Goal: Task Accomplishment & Management: Use online tool/utility

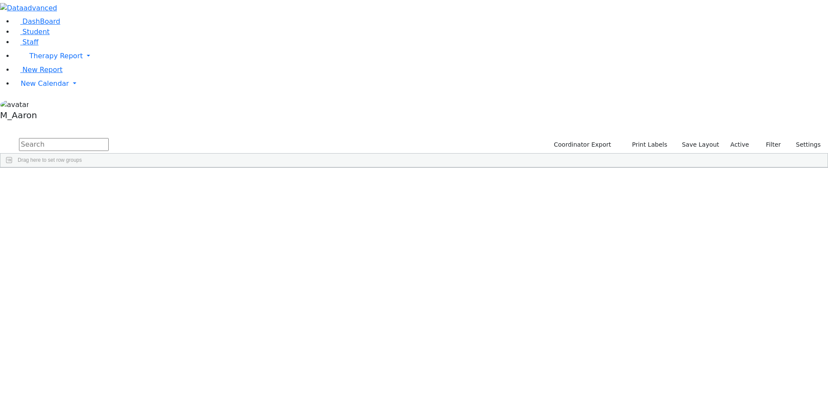
click at [109, 138] on input "text" at bounding box center [64, 144] width 90 height 13
click at [22, 46] on span "Staff" at bounding box center [30, 42] width 16 height 8
click at [47, 65] on link "New Calendar" at bounding box center [421, 55] width 815 height 17
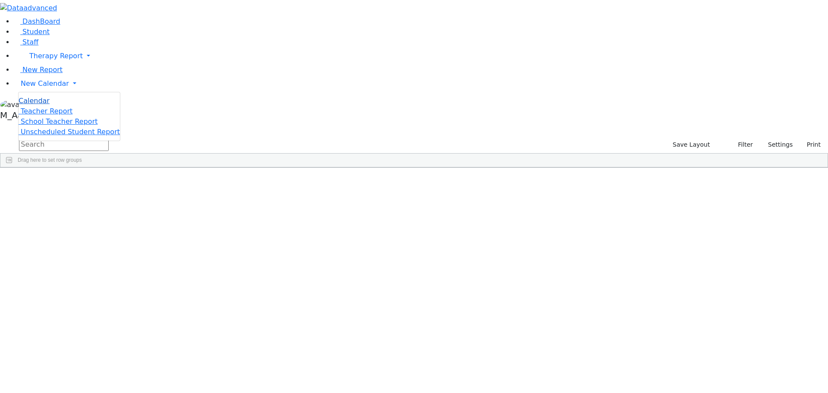
click at [47, 105] on span "Calendar" at bounding box center [34, 101] width 31 height 8
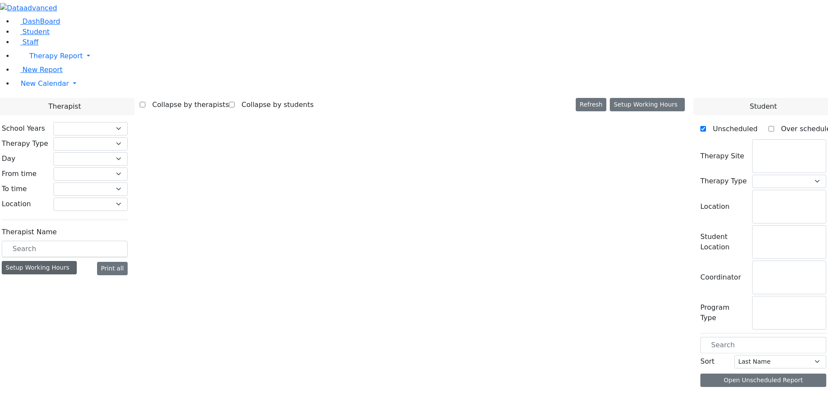
checkbox input "false"
select select "212"
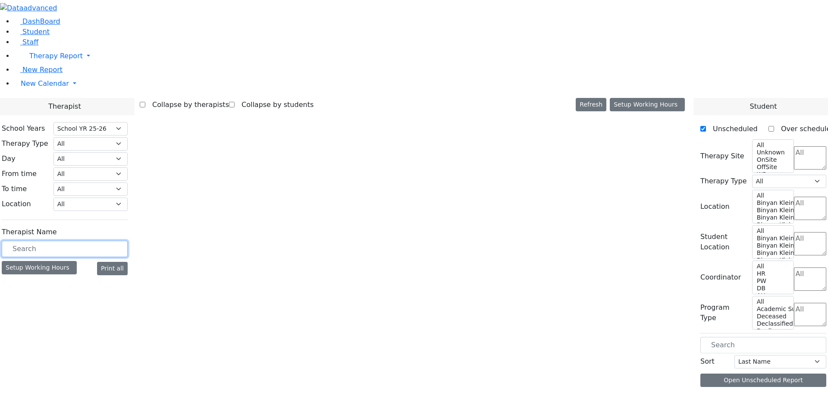
click at [128, 241] on input "text" at bounding box center [65, 249] width 126 height 16
type input "yenty"
click at [66, 280] on label "[PERSON_NAME]" at bounding box center [37, 285] width 57 height 10
click at [9, 282] on input "[PERSON_NAME]" at bounding box center [6, 285] width 6 height 6
checkbox input "true"
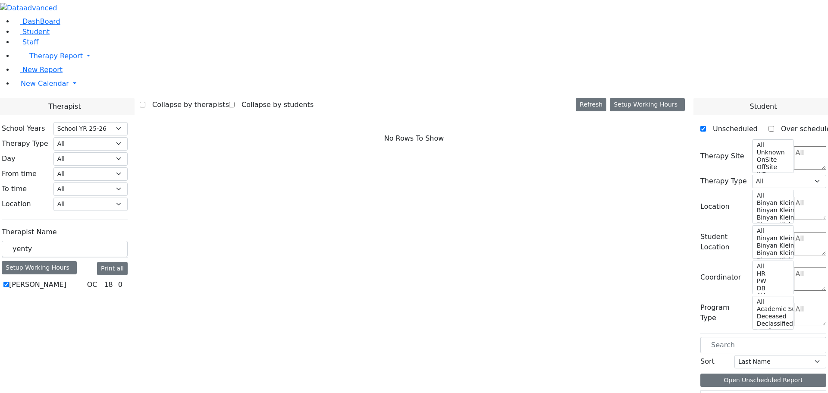
select select "1"
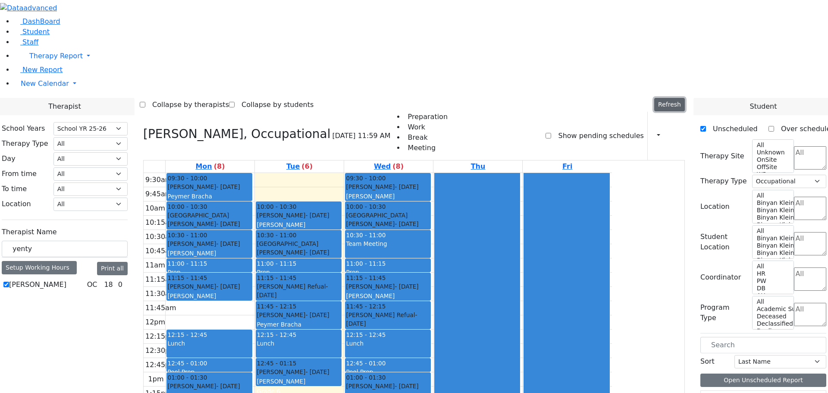
click at [684, 98] on button "Refresh" at bounding box center [669, 104] width 31 height 13
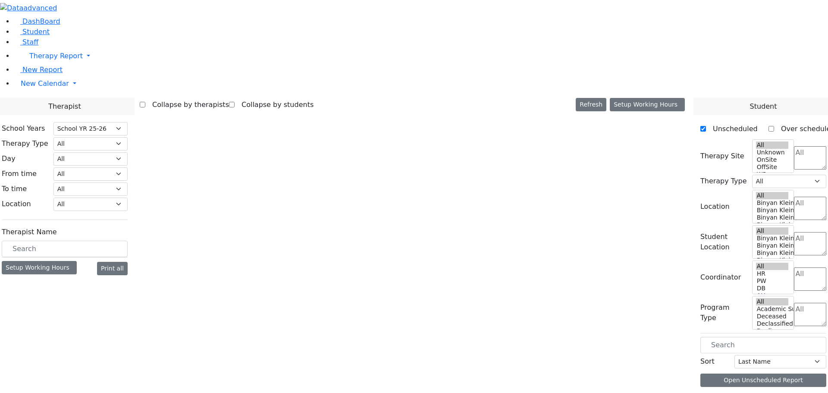
select select "212"
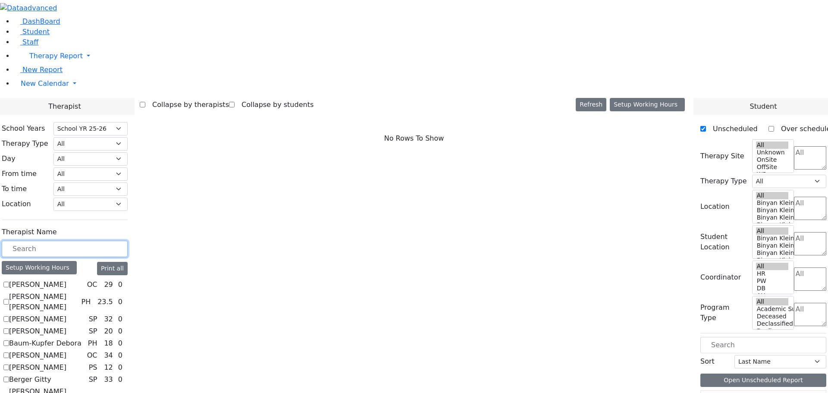
click at [128, 241] on input "text" at bounding box center [65, 249] width 126 height 16
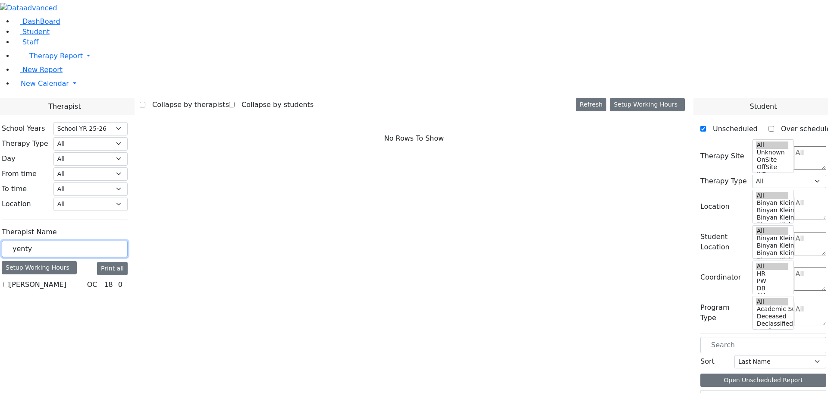
type input "yenty"
click at [66, 280] on label "[PERSON_NAME]" at bounding box center [37, 285] width 57 height 10
click at [9, 282] on input "[PERSON_NAME]" at bounding box center [6, 285] width 6 height 6
checkbox input "true"
select select "1"
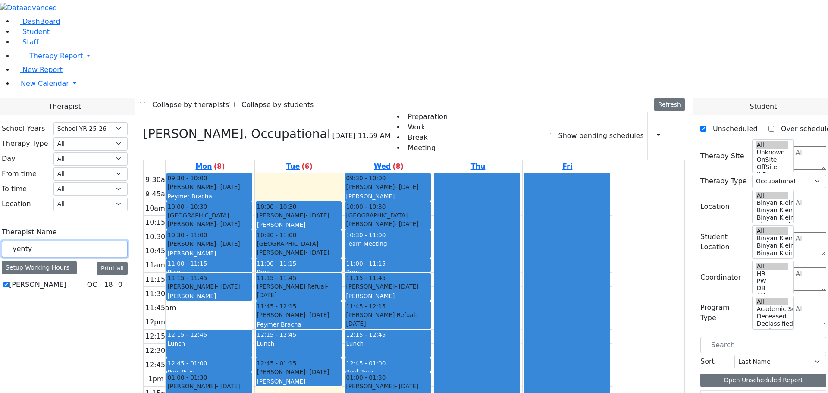
click at [128, 241] on input "yenty" at bounding box center [65, 249] width 126 height 16
drag, startPoint x: 156, startPoint y: 150, endPoint x: 96, endPoint y: 153, distance: 60.5
type input "sheps"
drag, startPoint x: 123, startPoint y: 183, endPoint x: 106, endPoint y: 166, distance: 24.1
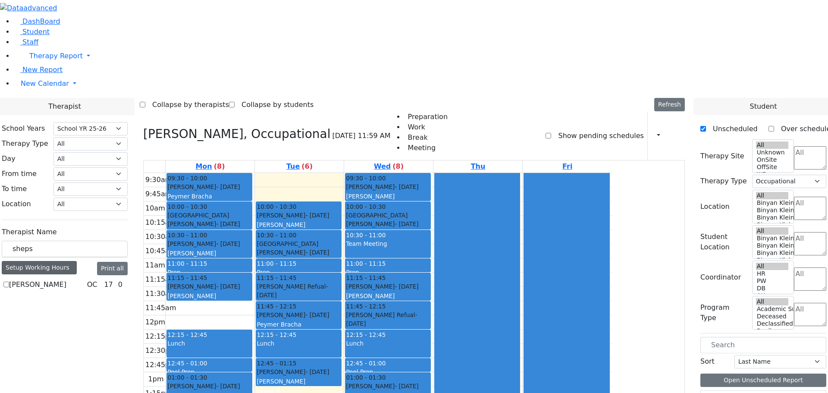
click at [66, 280] on label "[PERSON_NAME]" at bounding box center [37, 285] width 57 height 10
click at [9, 282] on input "[PERSON_NAME]" at bounding box center [6, 285] width 6 height 6
checkbox input "true"
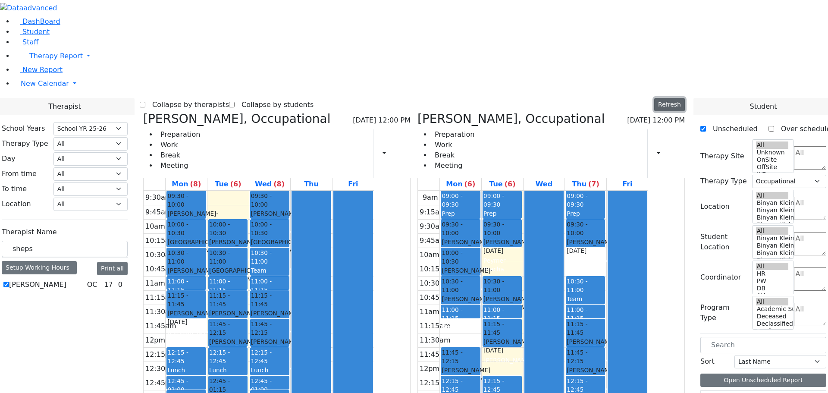
click at [678, 98] on button "Refresh" at bounding box center [669, 104] width 31 height 13
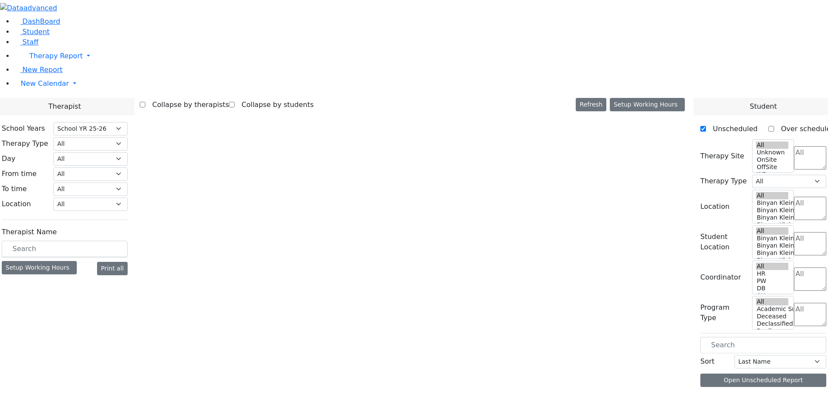
select select "212"
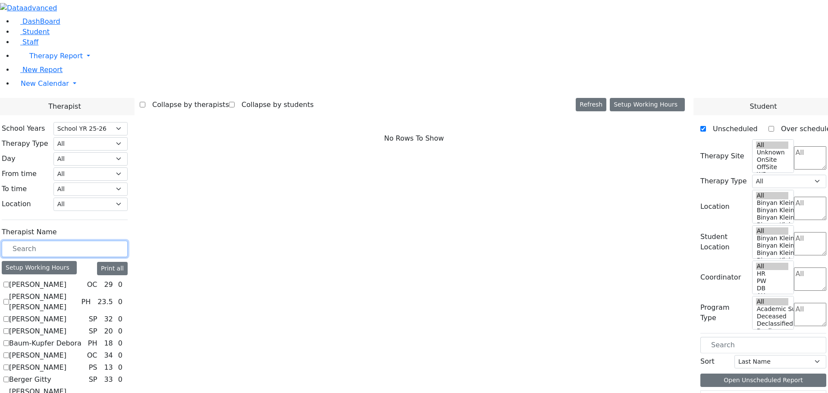
click at [128, 241] on input "text" at bounding box center [65, 249] width 126 height 16
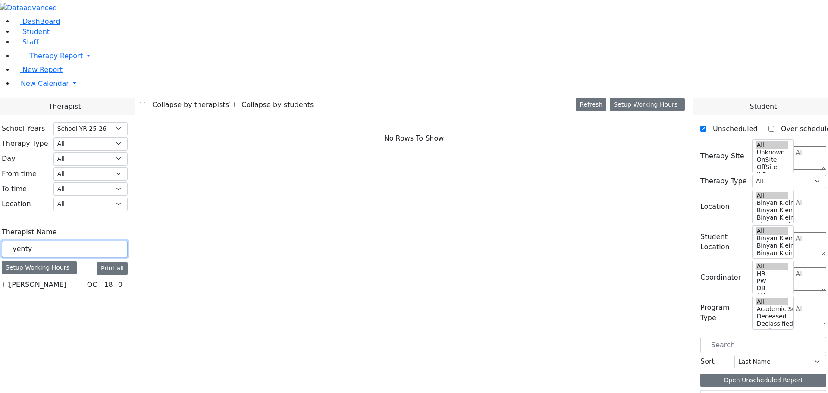
type input "yenty"
click at [66, 280] on label "Fischel Yenty" at bounding box center [37, 285] width 57 height 10
click at [9, 282] on input "Fischel Yenty" at bounding box center [6, 285] width 6 height 6
checkbox input "true"
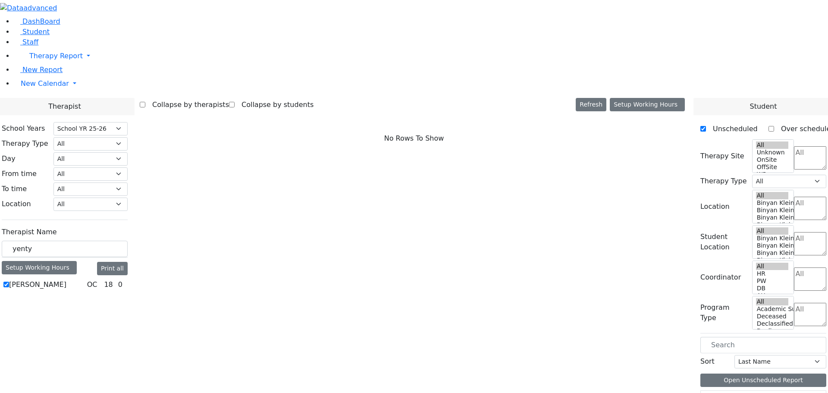
select select "1"
click at [66, 280] on label "Fischel Yenty" at bounding box center [37, 285] width 57 height 10
click at [9, 282] on input "[PERSON_NAME]" at bounding box center [6, 285] width 6 height 6
checkbox input "false"
select select
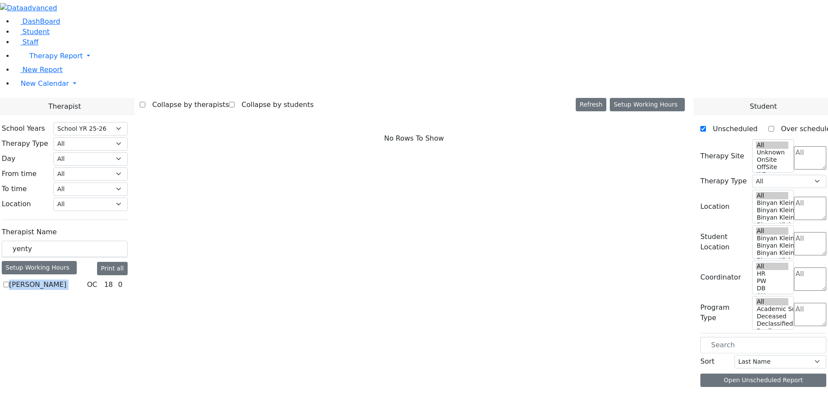
click at [66, 280] on label "[PERSON_NAME]" at bounding box center [37, 285] width 57 height 10
click at [9, 282] on input "[PERSON_NAME]" at bounding box center [6, 285] width 6 height 6
checkbox input "true"
select select "1"
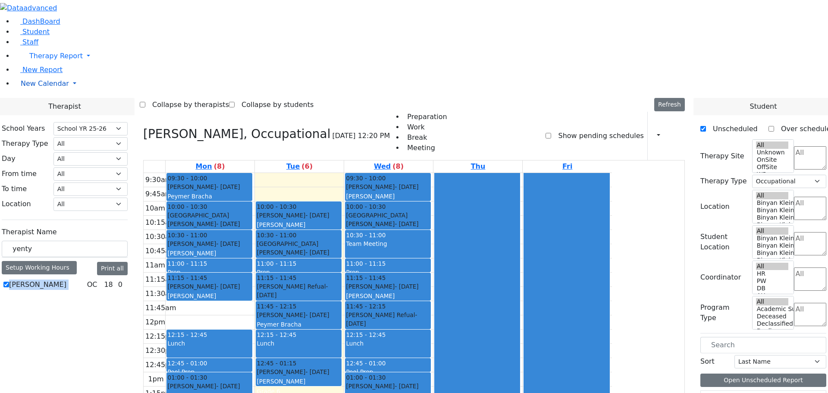
click at [42, 60] on span "New Calendar" at bounding box center [55, 56] width 53 height 8
click at [53, 115] on span "Teacher Report" at bounding box center [47, 111] width 52 height 8
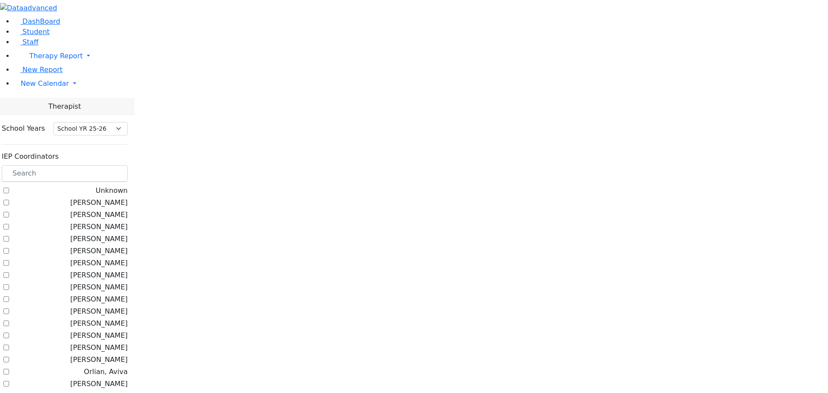
select select "212"
click at [107, 210] on label "Kosowsky, Elana" at bounding box center [98, 215] width 57 height 10
click at [9, 212] on input "Kosowsky, Elana" at bounding box center [6, 215] width 6 height 6
checkbox input "true"
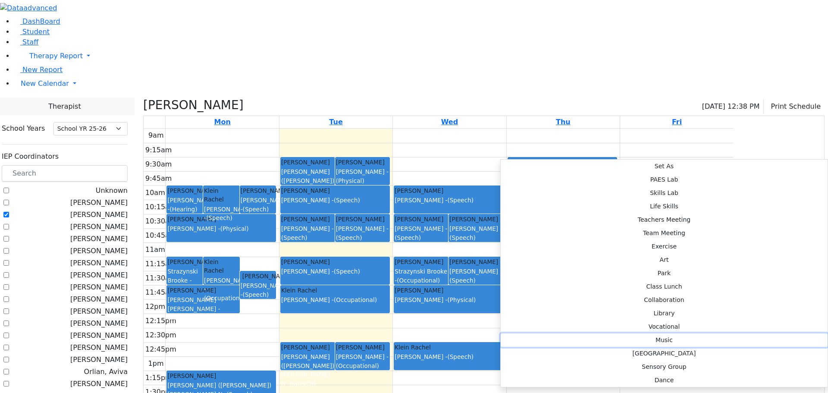
click at [633, 334] on button "Music" at bounding box center [664, 340] width 327 height 13
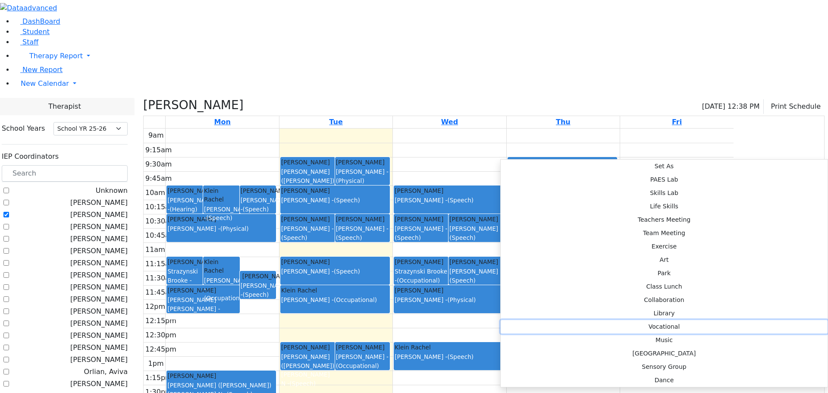
click at [634, 320] on button "Vocational" at bounding box center [664, 326] width 327 height 13
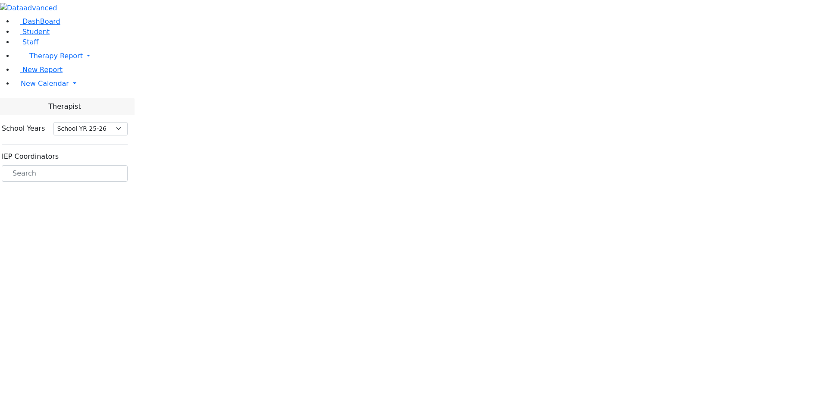
select select "212"
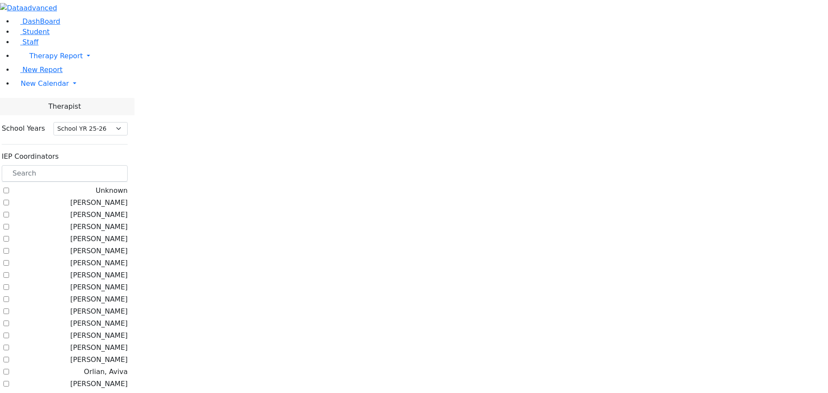
select select "212"
click at [44, 60] on span "New Calendar" at bounding box center [55, 56] width 53 height 8
click at [47, 115] on span "Teacher Report" at bounding box center [47, 111] width 52 height 8
select select "212"
click at [128, 198] on label "[PERSON_NAME]" at bounding box center [98, 203] width 57 height 10
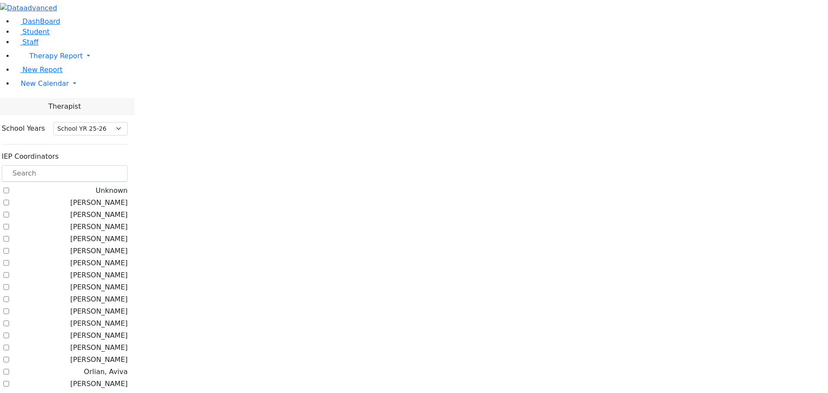
click at [9, 200] on input "[PERSON_NAME]" at bounding box center [6, 203] width 6 height 6
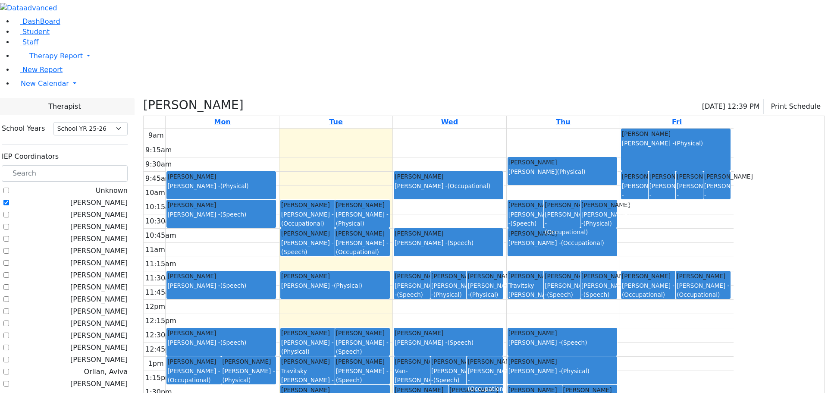
click at [106, 198] on label "[PERSON_NAME]" at bounding box center [98, 203] width 57 height 10
click at [9, 200] on input "[PERSON_NAME]" at bounding box center [6, 203] width 6 height 6
checkbox input "false"
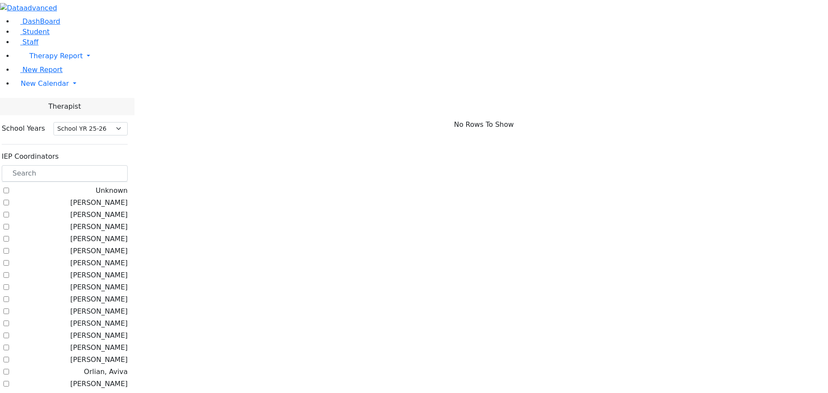
click at [111, 294] on label "[PERSON_NAME]" at bounding box center [98, 299] width 57 height 10
click at [9, 296] on input "[PERSON_NAME]" at bounding box center [6, 299] width 6 height 6
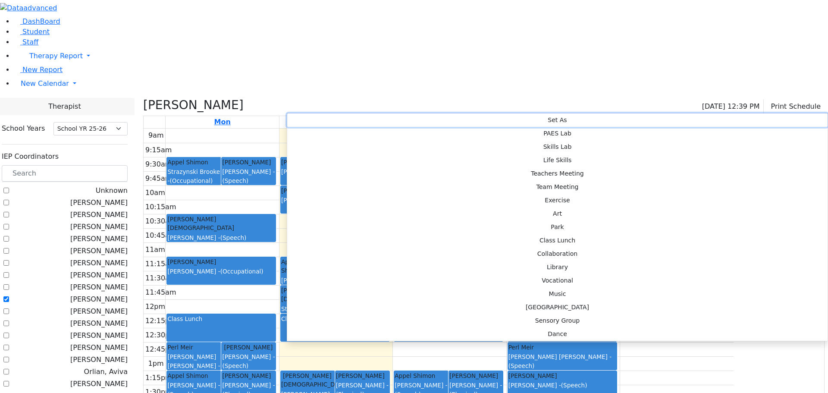
click at [315, 120] on button "Set As" at bounding box center [557, 119] width 541 height 13
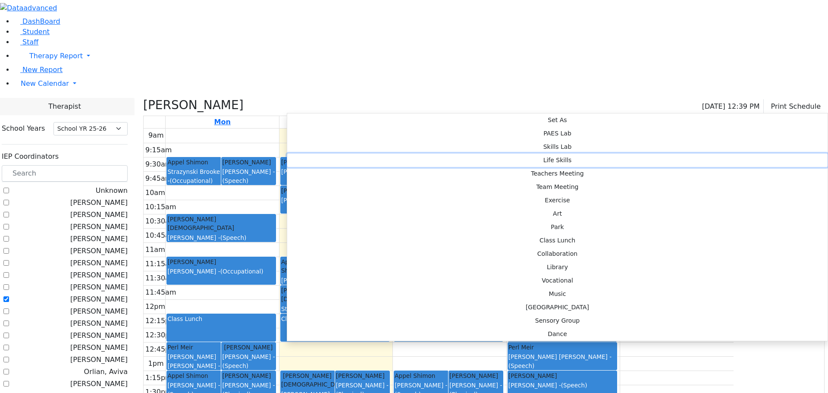
click at [416, 154] on button "Life Skills" at bounding box center [557, 160] width 541 height 13
click at [417, 154] on button "Life Skills" at bounding box center [557, 160] width 541 height 13
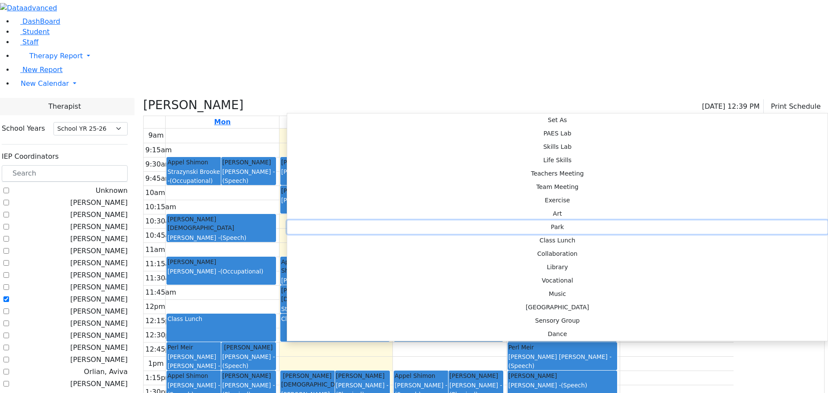
click at [415, 220] on button "Park" at bounding box center [557, 226] width 541 height 13
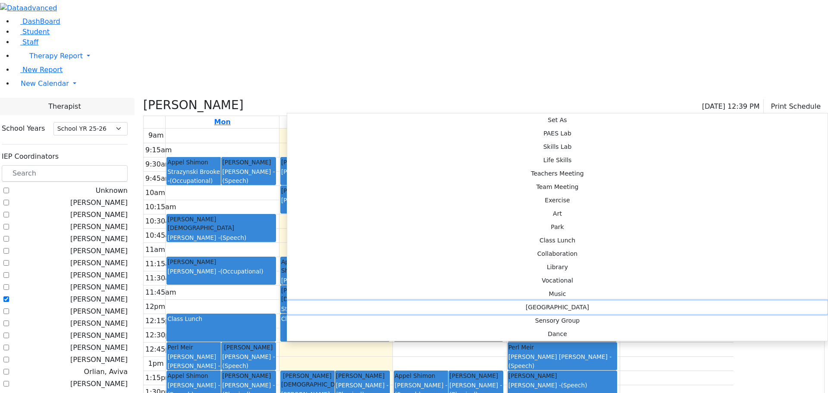
click at [419, 301] on button "ABA Center" at bounding box center [557, 307] width 541 height 13
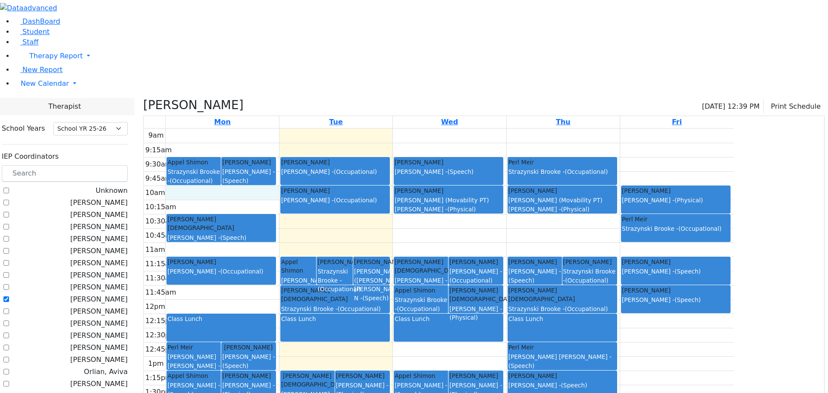
click at [280, 129] on div "9am 9:15am 9:30am 9:45am 10am 10:15am 10:30am 10:45am 11am 11:15am 11:30am 11:4…" at bounding box center [439, 300] width 590 height 342
click at [108, 294] on label "[PERSON_NAME]" at bounding box center [98, 299] width 57 height 10
click at [9, 296] on input "[PERSON_NAME]" at bounding box center [6, 299] width 6 height 6
checkbox input "false"
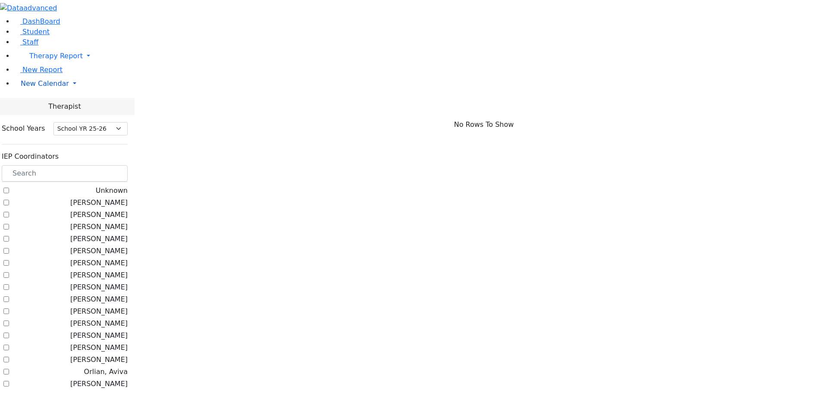
click at [50, 60] on span "New Calendar" at bounding box center [55, 56] width 53 height 8
click at [47, 105] on span "Calendar" at bounding box center [34, 101] width 31 height 8
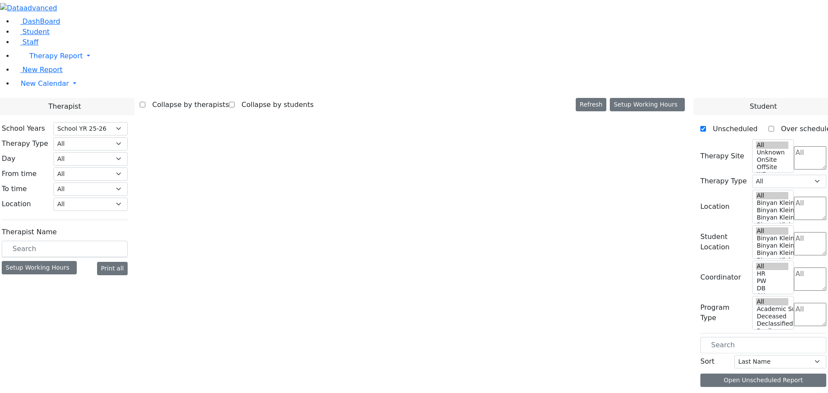
select select "212"
select select "1"
select select "212"
select select "1"
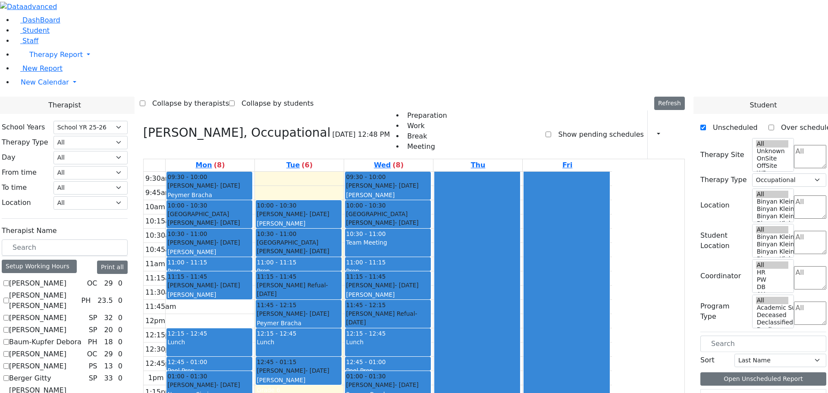
click at [66, 349] on label "Bender Sarah" at bounding box center [37, 354] width 57 height 10
click at [9, 351] on input "Bender Sarah" at bounding box center [6, 354] width 6 height 6
checkbox input "true"
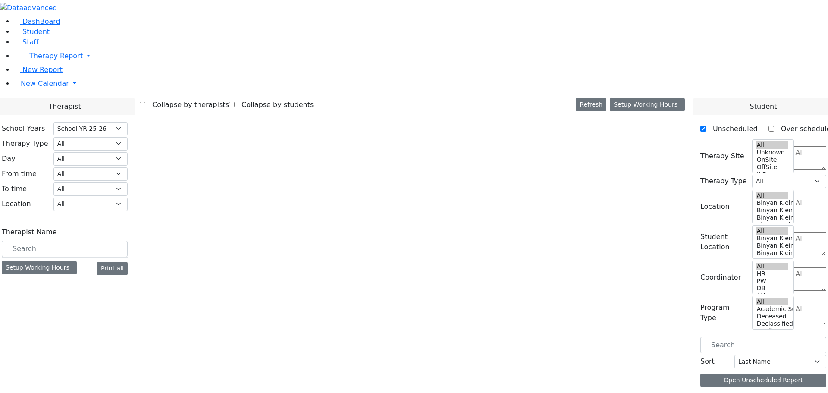
select select "212"
select select "1"
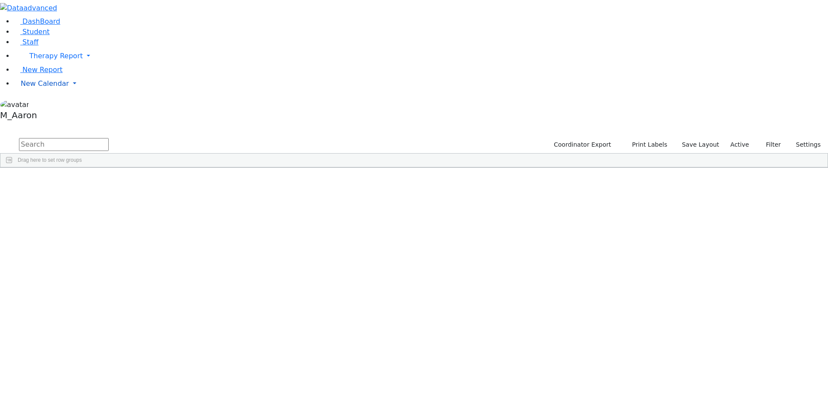
click at [51, 60] on span "New Calendar" at bounding box center [55, 56] width 53 height 8
click at [41, 105] on span "Calendar" at bounding box center [34, 101] width 31 height 8
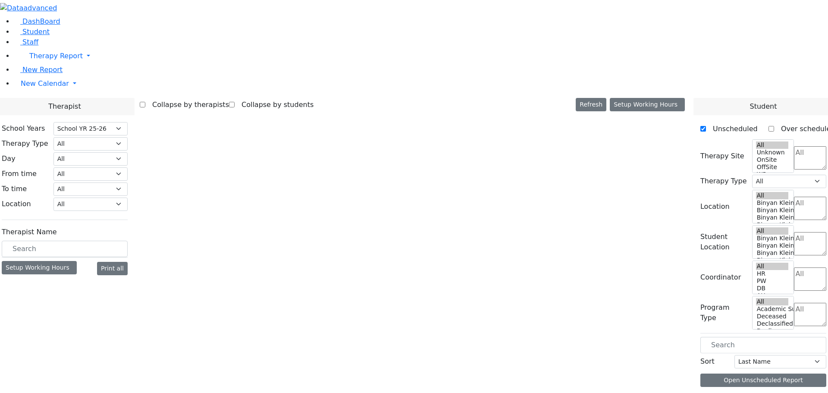
select select "212"
click at [41, 124] on aside "DashBoard Student Staff Therapy Report Student Old Calendar" at bounding box center [414, 62] width 828 height 124
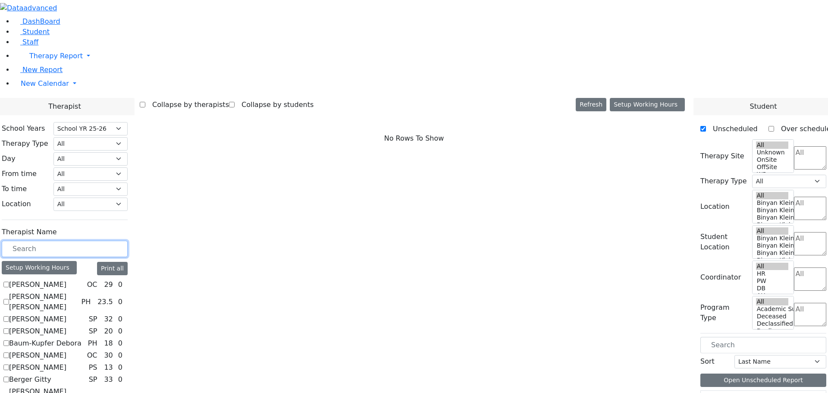
click at [124, 241] on input "text" at bounding box center [65, 249] width 126 height 16
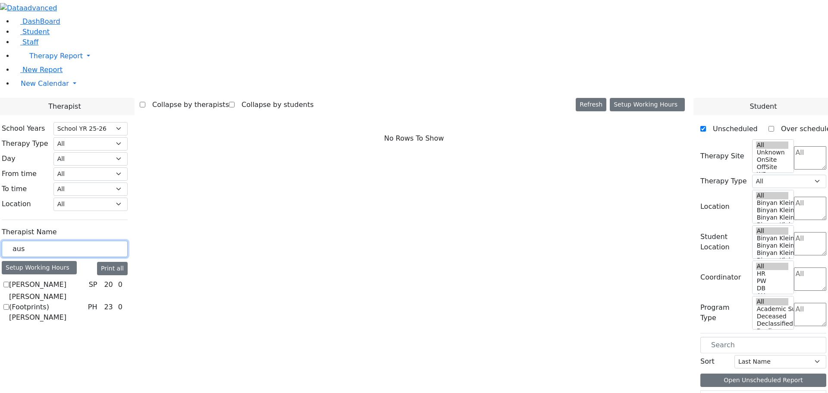
type input "aus"
click at [66, 280] on label "Auslander Susanne" at bounding box center [37, 285] width 57 height 10
click at [9, 282] on input "Auslander Susanne" at bounding box center [6, 285] width 6 height 6
checkbox input "true"
select select "3"
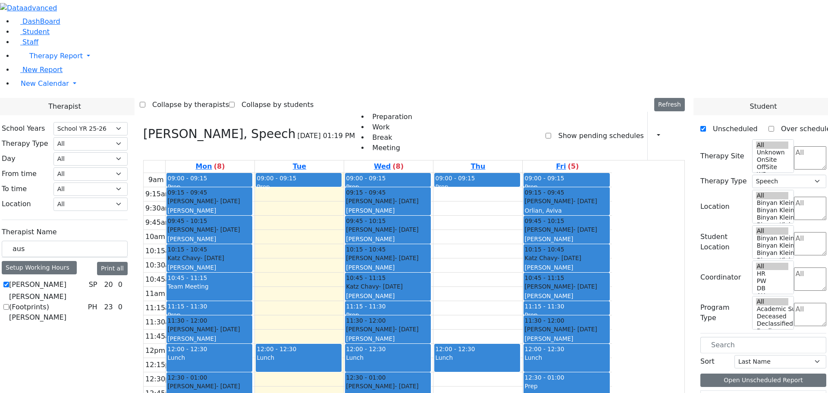
scroll to position [86, 0]
drag, startPoint x: 771, startPoint y: 358, endPoint x: 376, endPoint y: 79, distance: 483.9
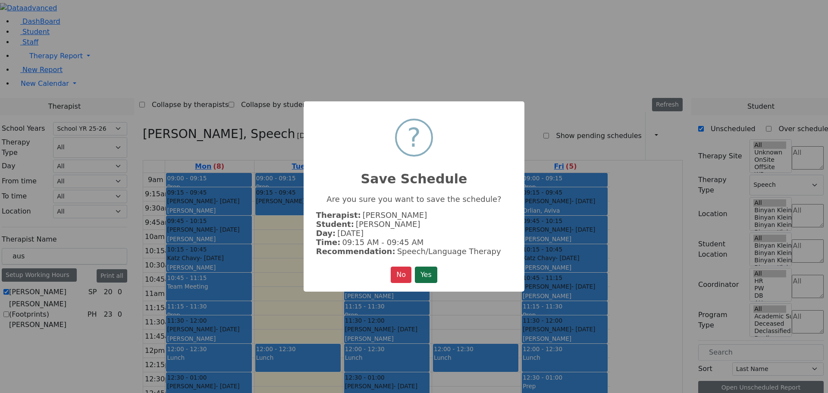
click at [424, 277] on button "Yes" at bounding box center [426, 275] width 22 height 16
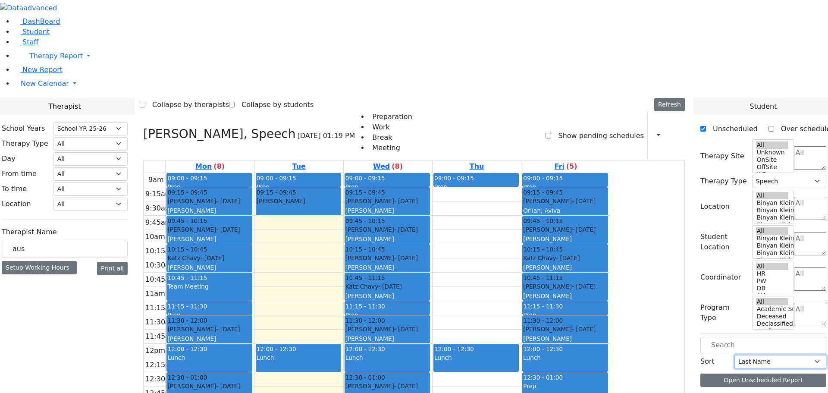
click at [771, 355] on select "Last Name First Name" at bounding box center [781, 361] width 92 height 13
click at [781, 355] on select "Last Name First Name" at bounding box center [781, 361] width 92 height 13
click at [765, 390] on div at bounding box center [764, 390] width 126 height 0
click at [769, 374] on button "Open Unscheduled Report" at bounding box center [764, 380] width 126 height 13
click at [809, 355] on select "Last Name First Name" at bounding box center [781, 361] width 92 height 13
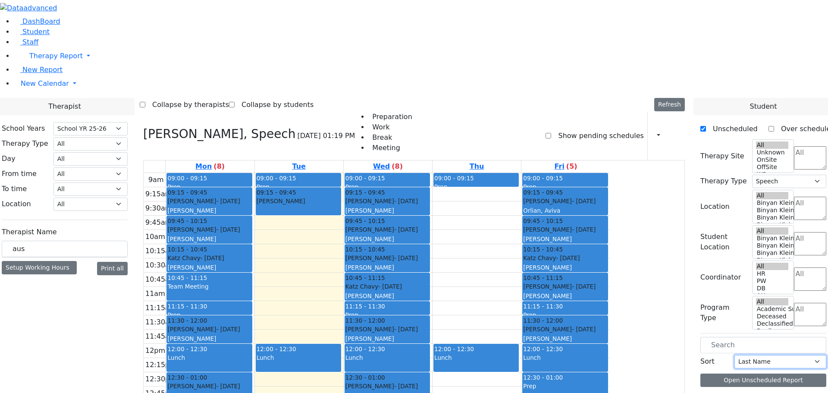
click at [742, 355] on select "Last Name First Name" at bounding box center [781, 361] width 92 height 13
click at [773, 390] on div at bounding box center [764, 390] width 126 height 0
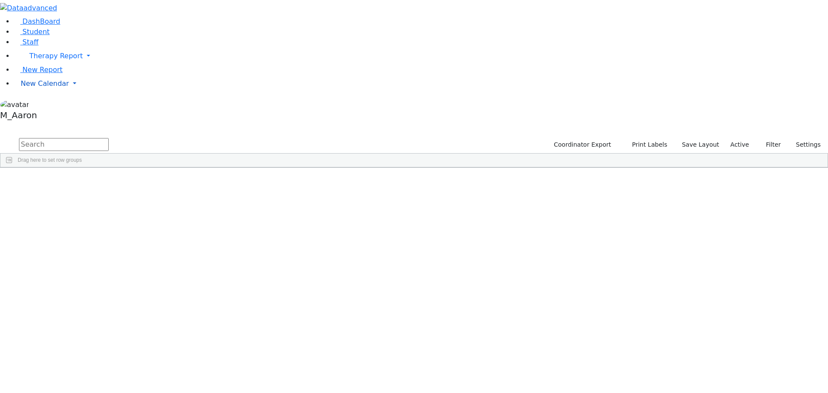
click at [34, 65] on link "New Calendar" at bounding box center [421, 55] width 815 height 17
click at [43, 105] on span "Calendar" at bounding box center [34, 101] width 31 height 8
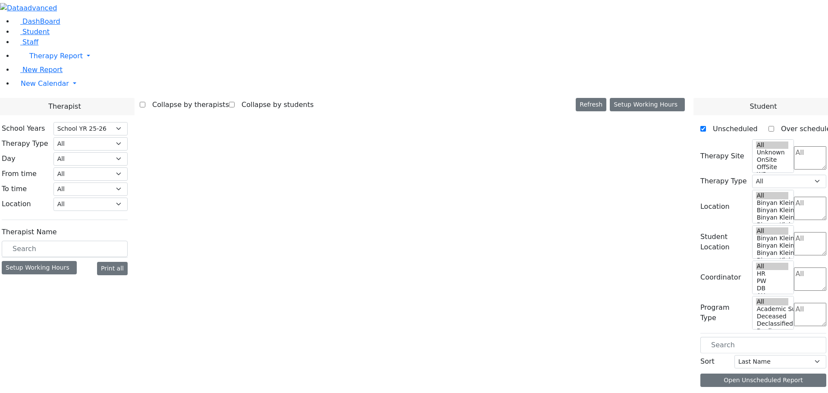
select select "212"
select select "3"
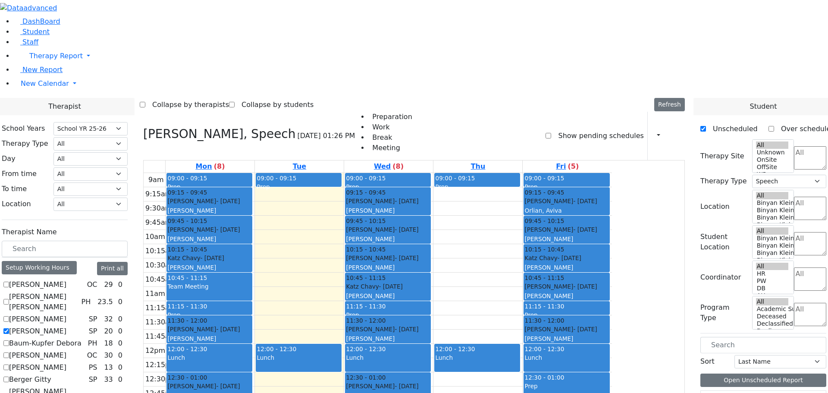
scroll to position [86, 0]
drag, startPoint x: 766, startPoint y: 268, endPoint x: 383, endPoint y: 78, distance: 427.8
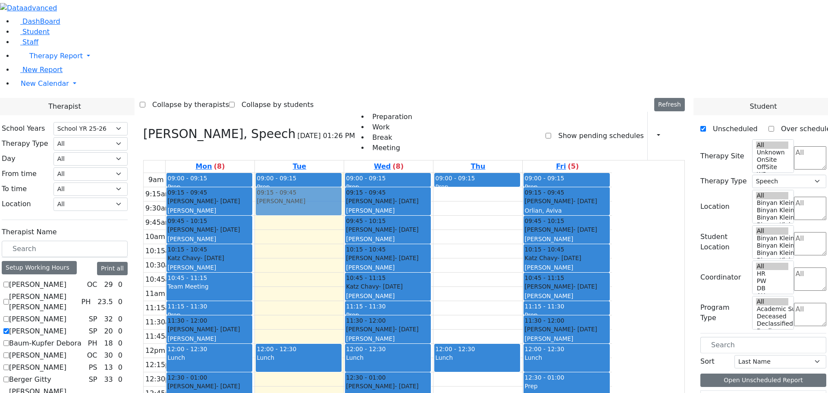
scroll to position [175, 0]
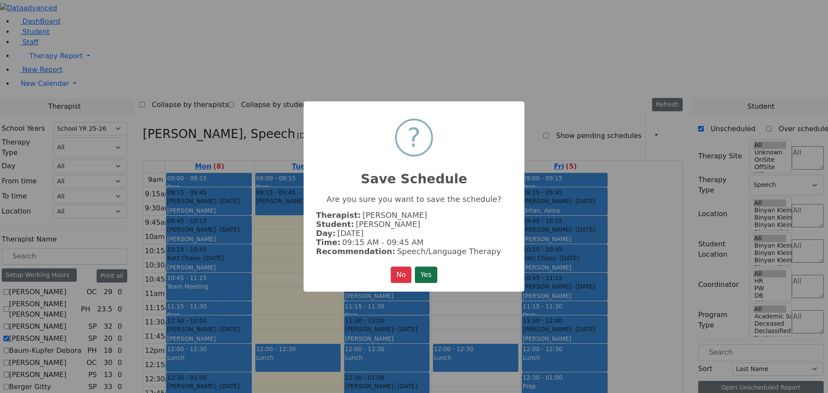
click at [428, 278] on button "Yes" at bounding box center [426, 275] width 22 height 16
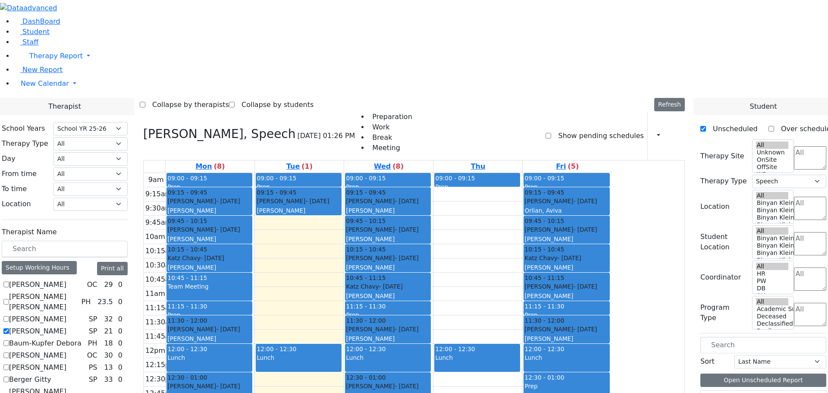
drag, startPoint x: 771, startPoint y: 267, endPoint x: 561, endPoint y: 80, distance: 281.1
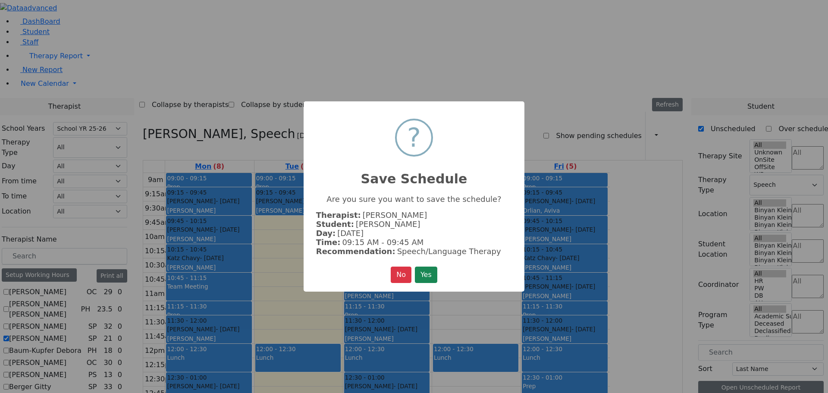
scroll to position [178, 0]
click at [433, 272] on button "Yes" at bounding box center [426, 275] width 22 height 16
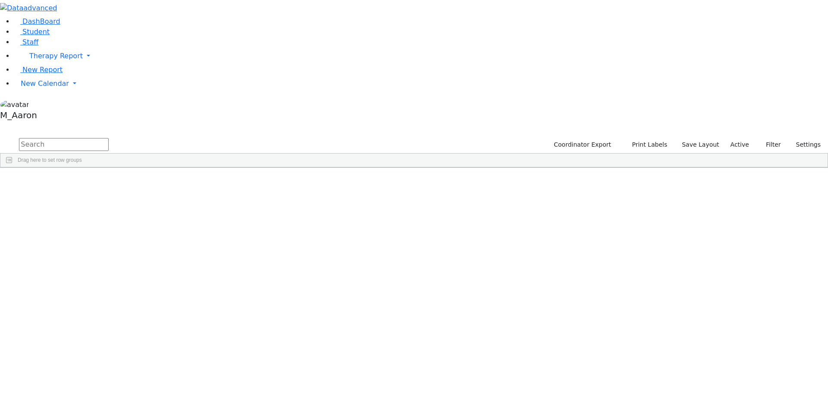
click at [109, 138] on input "text" at bounding box center [64, 144] width 90 height 13
click at [54, 60] on span "New Calendar" at bounding box center [55, 56] width 53 height 8
click at [50, 105] on span "Calendar" at bounding box center [34, 101] width 31 height 8
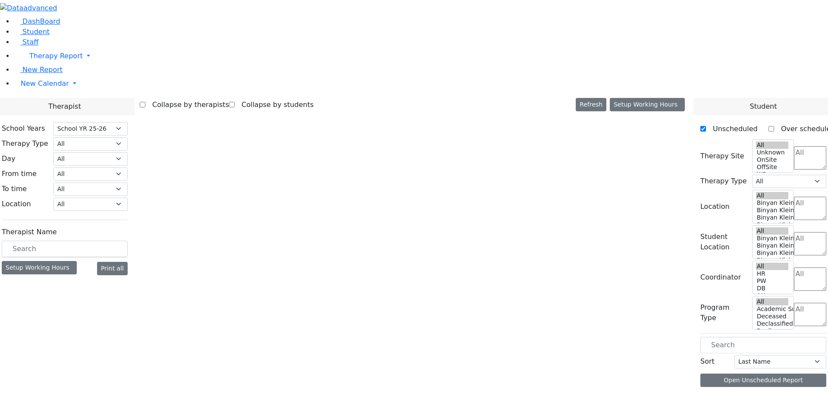
select select "212"
select select "3"
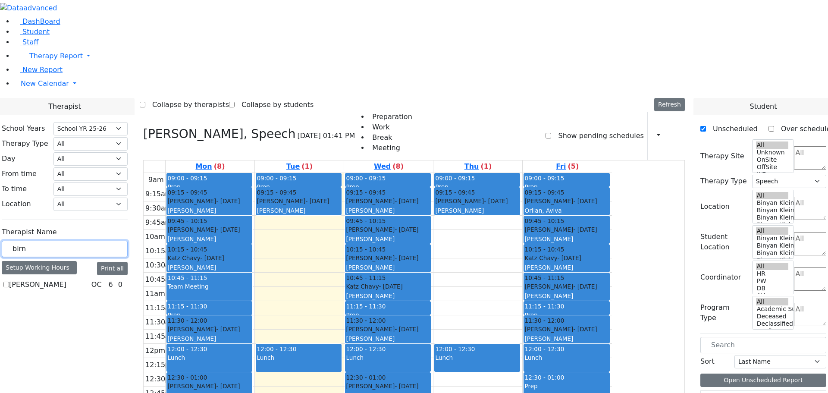
type input "birn"
click at [143, 127] on icon at bounding box center [143, 134] width 0 height 14
select select
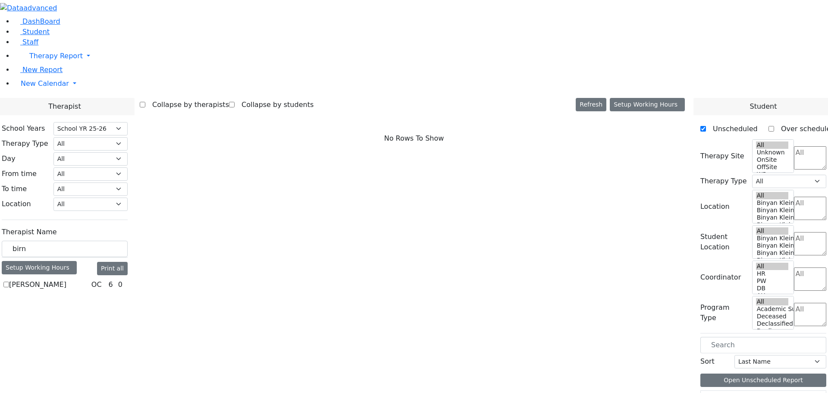
click at [66, 280] on label "[PERSON_NAME]" at bounding box center [37, 285] width 57 height 10
click at [9, 282] on input "[PERSON_NAME]" at bounding box center [6, 285] width 6 height 6
checkbox input "true"
select select "1"
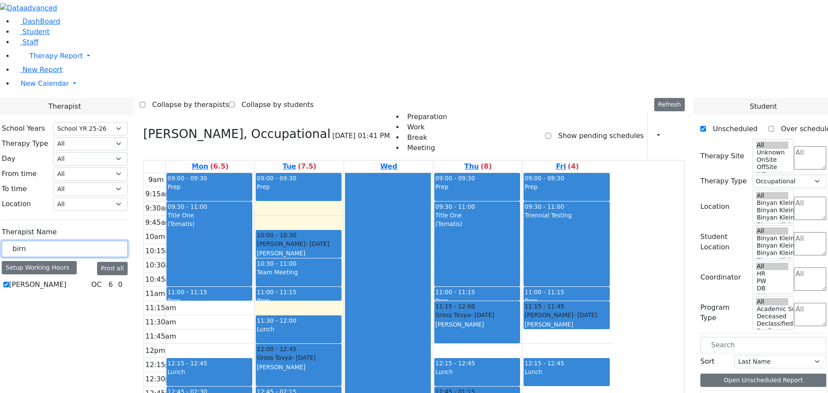
drag, startPoint x: 135, startPoint y: 150, endPoint x: 105, endPoint y: 152, distance: 30.3
click at [105, 241] on div "birn" at bounding box center [65, 249] width 126 height 17
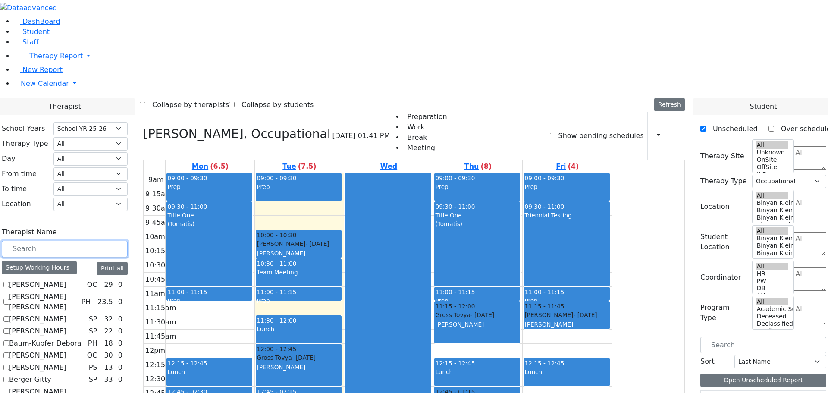
click at [128, 241] on input "text" at bounding box center [65, 249] width 126 height 16
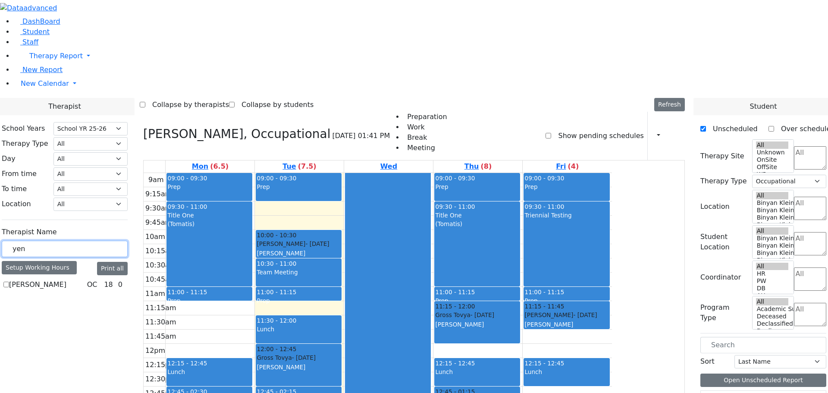
type input "yen"
click at [66, 280] on label "[PERSON_NAME]" at bounding box center [37, 285] width 57 height 10
click at [9, 282] on input "[PERSON_NAME]" at bounding box center [6, 285] width 6 height 6
checkbox input "true"
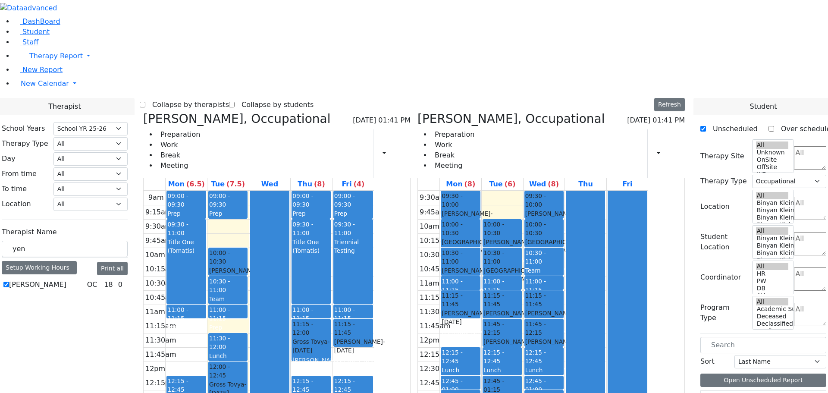
click at [143, 112] on icon at bounding box center [143, 119] width 0 height 14
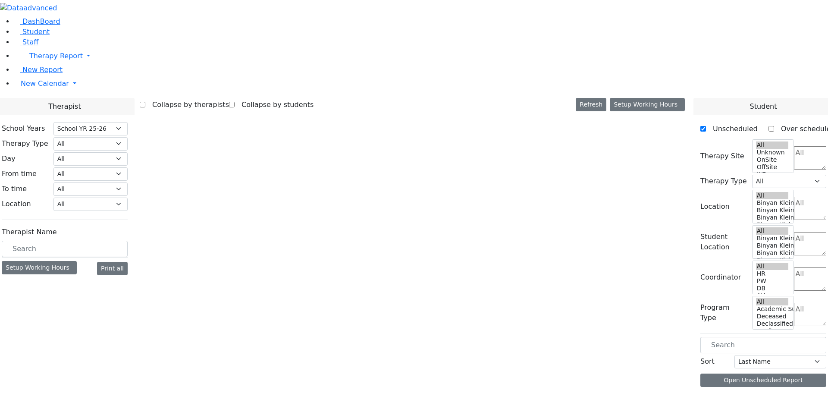
select select "212"
select select "3"
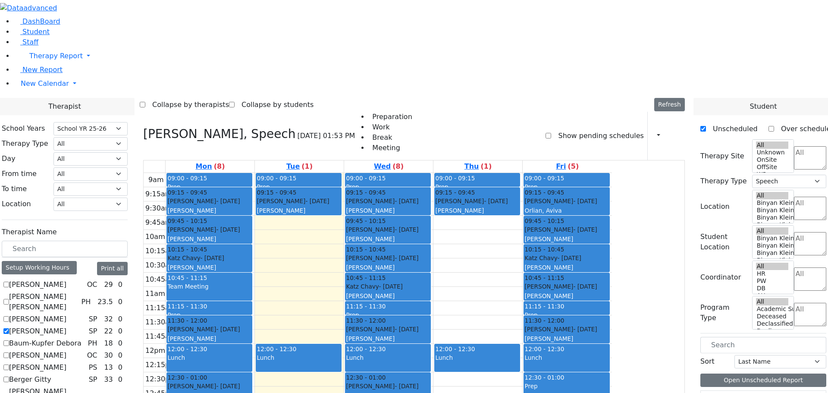
drag, startPoint x: 760, startPoint y: 244, endPoint x: 388, endPoint y: 106, distance: 396.3
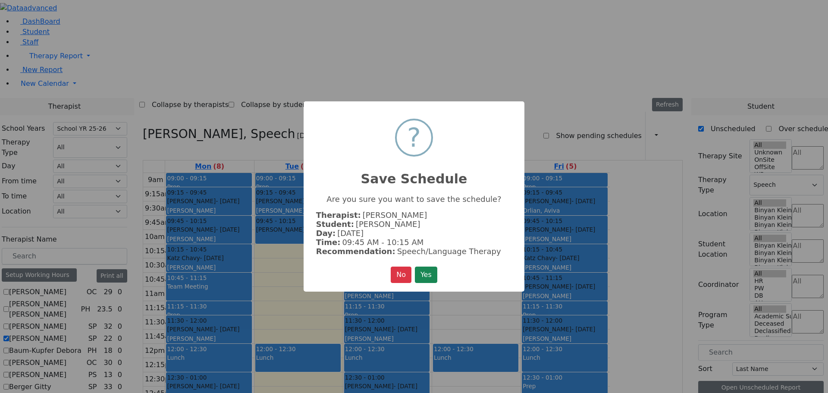
click at [433, 273] on button "Yes" at bounding box center [426, 275] width 22 height 16
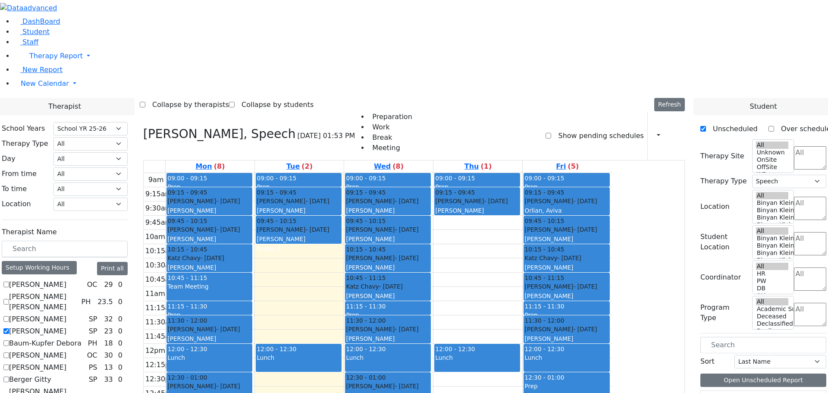
drag, startPoint x: 756, startPoint y: 246, endPoint x: 562, endPoint y: 109, distance: 237.4
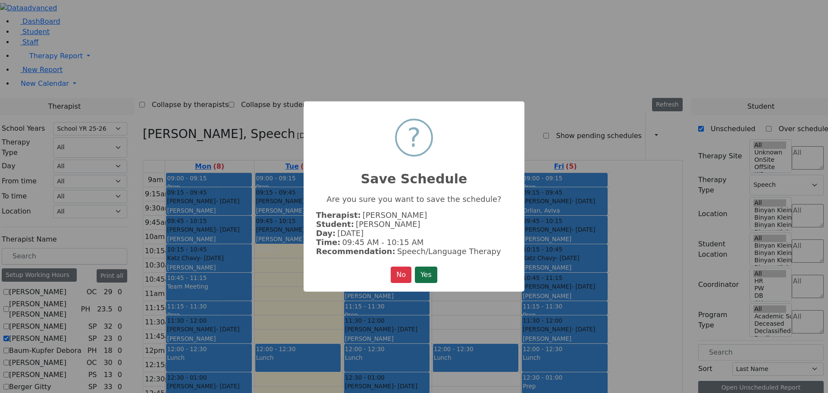
click at [429, 270] on button "Yes" at bounding box center [426, 275] width 22 height 16
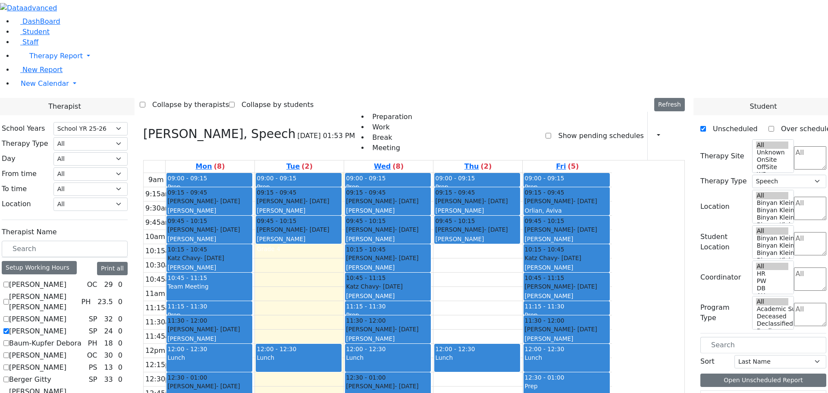
scroll to position [0, 0]
drag, startPoint x: 767, startPoint y: 253, endPoint x: 390, endPoint y: 135, distance: 394.8
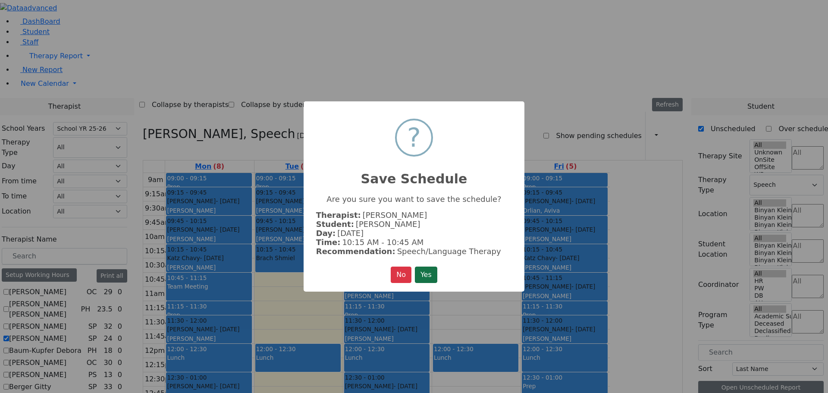
click at [434, 269] on button "Yes" at bounding box center [426, 275] width 22 height 16
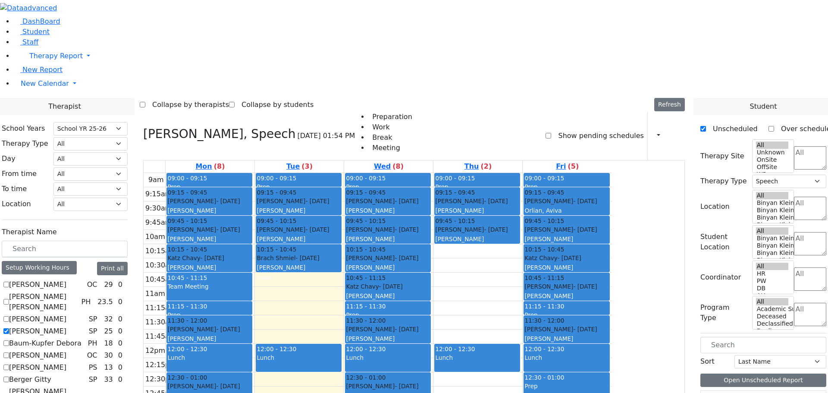
drag, startPoint x: 765, startPoint y: 252, endPoint x: 537, endPoint y: 130, distance: 257.9
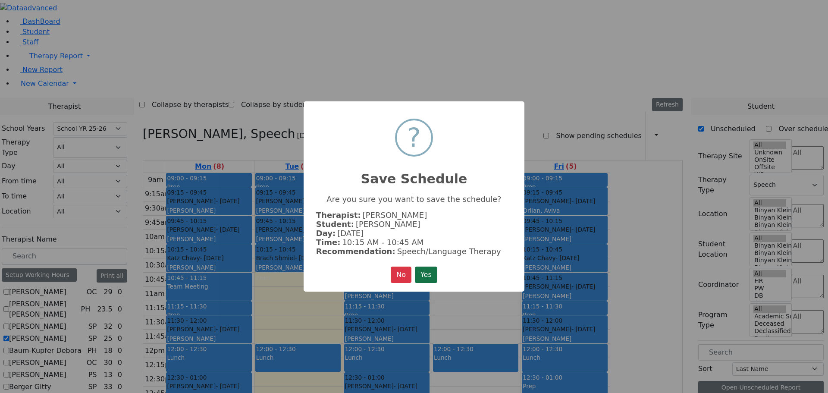
click at [435, 274] on button "Yes" at bounding box center [426, 275] width 22 height 16
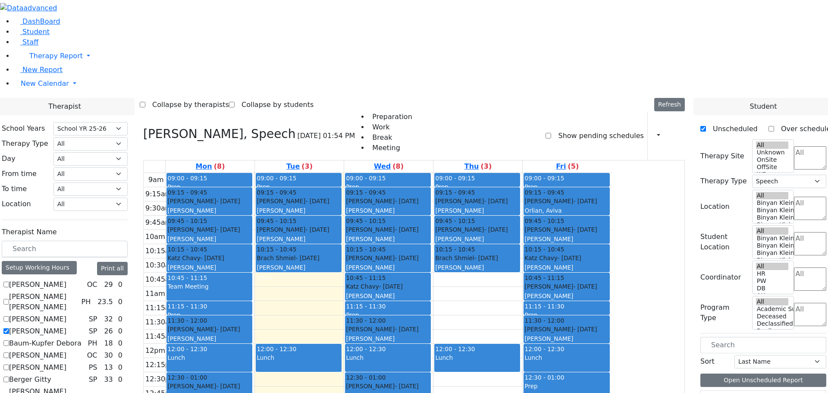
scroll to position [173, 0]
drag, startPoint x: 770, startPoint y: 351, endPoint x: 569, endPoint y: 167, distance: 272.1
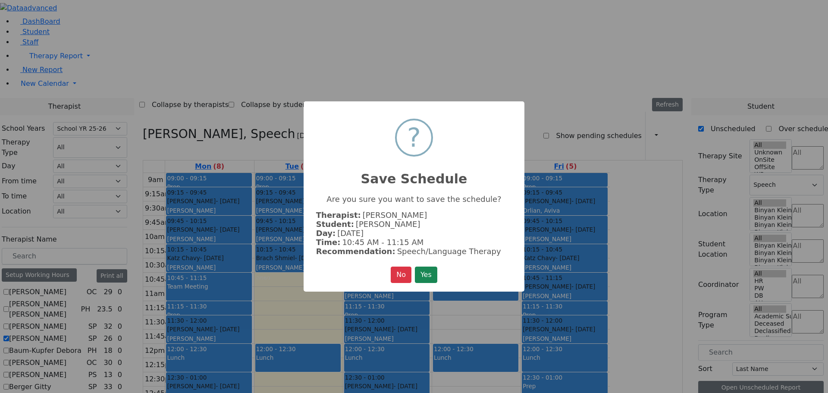
scroll to position [175, 0]
click at [429, 273] on button "Yes" at bounding box center [426, 275] width 22 height 16
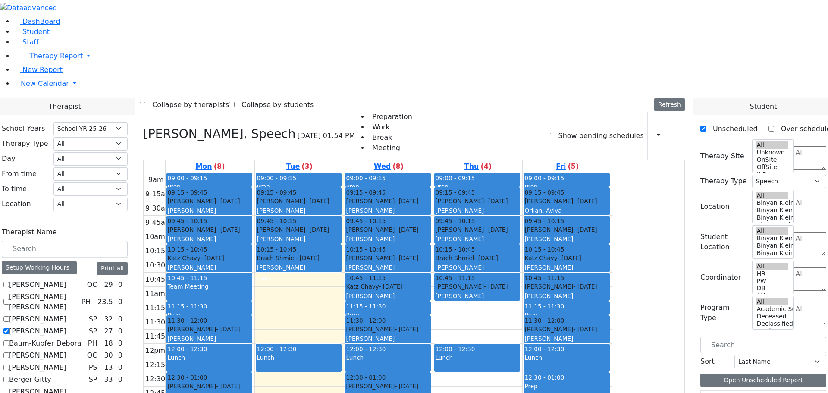
drag, startPoint x: 762, startPoint y: 347, endPoint x: 391, endPoint y: 165, distance: 413.3
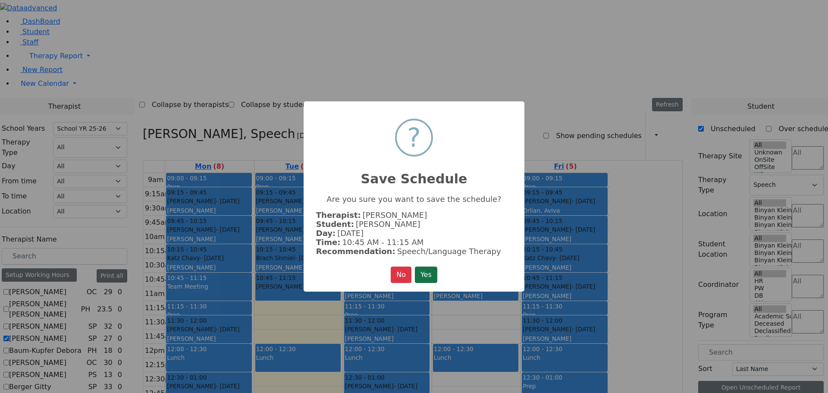
click at [423, 275] on button "Yes" at bounding box center [426, 275] width 22 height 16
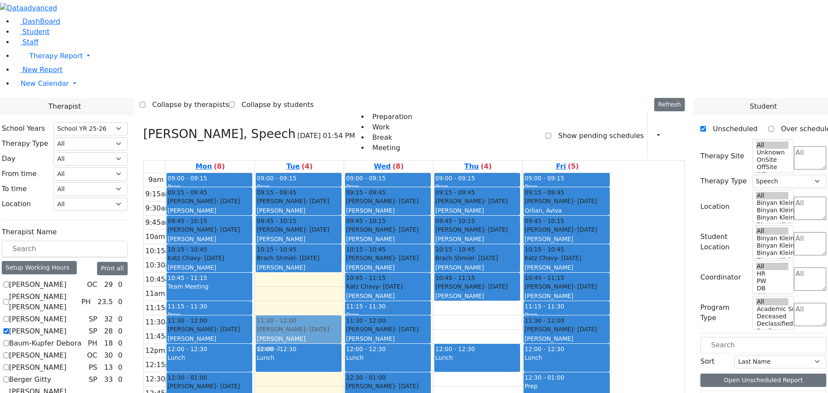
drag, startPoint x: 385, startPoint y: 164, endPoint x: 380, endPoint y: 205, distance: 41.8
click at [344, 205] on div "09:00 - 09:15 Prep 09:15 - 09:45 [PERSON_NAME] - [DATE] [PERSON_NAME] 09:45 - 1…" at bounding box center [299, 344] width 89 height 342
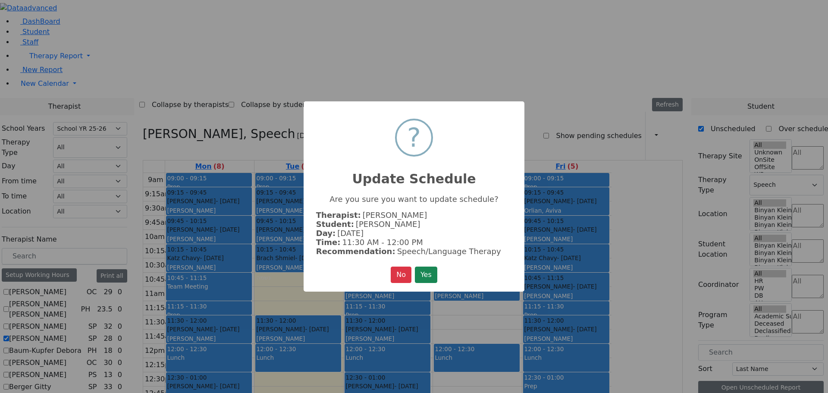
scroll to position [180, 0]
click at [435, 272] on button "Yes" at bounding box center [426, 275] width 22 height 16
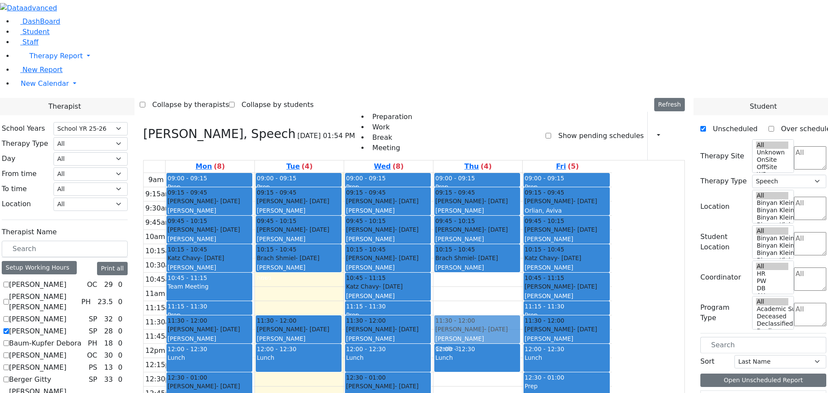
drag, startPoint x: 545, startPoint y: 172, endPoint x: 544, endPoint y: 216, distance: 43.6
click at [522, 216] on div "09:00 - 09:15 Prep 09:15 - 09:45 [PERSON_NAME] - [DATE] [PERSON_NAME] 09:45 - 1…" at bounding box center [478, 344] width 89 height 342
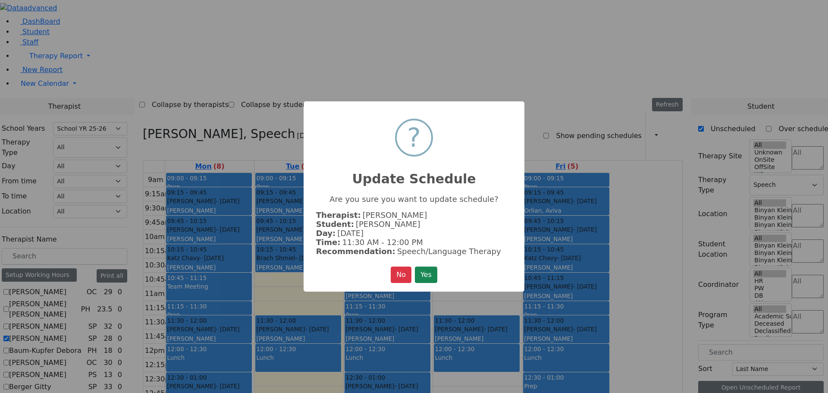
scroll to position [183, 0]
click at [430, 274] on button "Yes" at bounding box center [426, 275] width 22 height 16
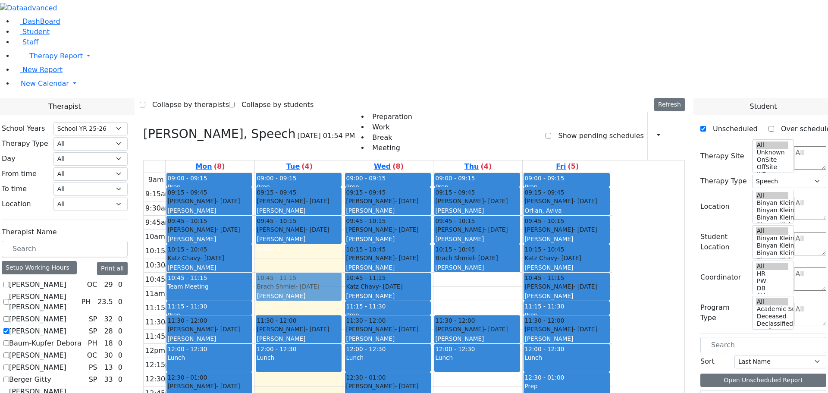
drag, startPoint x: 381, startPoint y: 141, endPoint x: 381, endPoint y: 167, distance: 26.3
click at [344, 173] on div "09:00 - 09:15 Prep 09:15 - 09:45 [PERSON_NAME] - [DATE] [PERSON_NAME] 09:45 - 1…" at bounding box center [299, 344] width 89 height 342
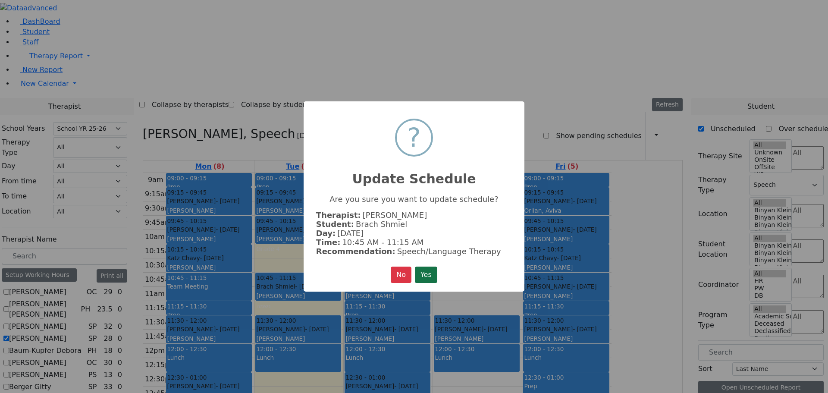
click at [433, 267] on button "Yes" at bounding box center [426, 275] width 22 height 16
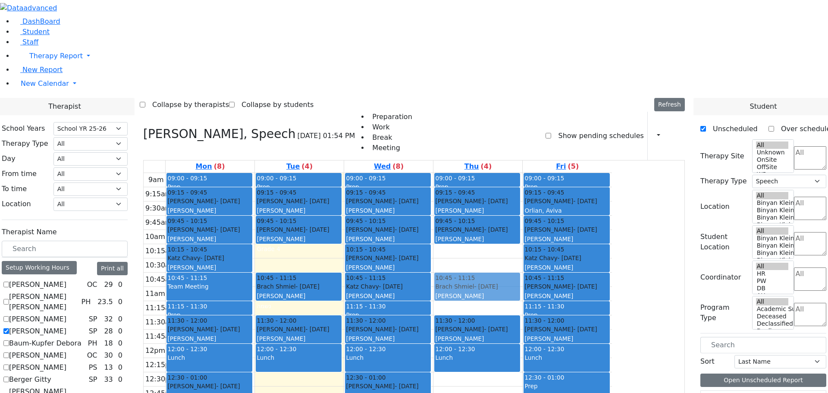
drag, startPoint x: 551, startPoint y: 144, endPoint x: 551, endPoint y: 168, distance: 24.2
click at [522, 173] on div "09:00 - 09:15 Prep 09:15 - 09:45 [PERSON_NAME] - [DATE] [PERSON_NAME] 09:45 - 1…" at bounding box center [478, 344] width 89 height 342
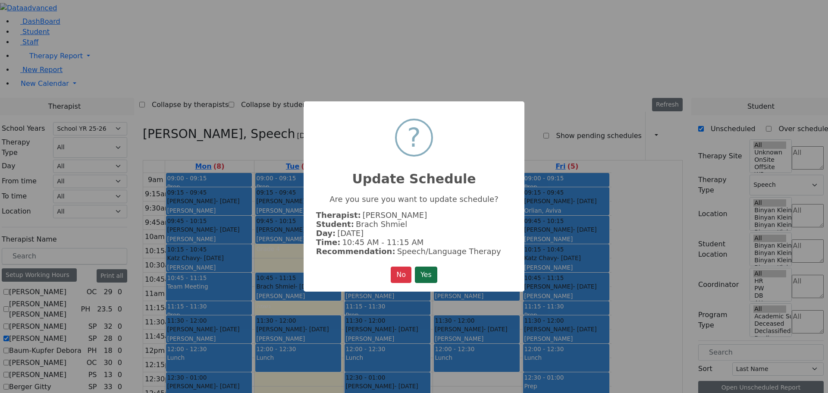
click at [435, 278] on button "Yes" at bounding box center [426, 275] width 22 height 16
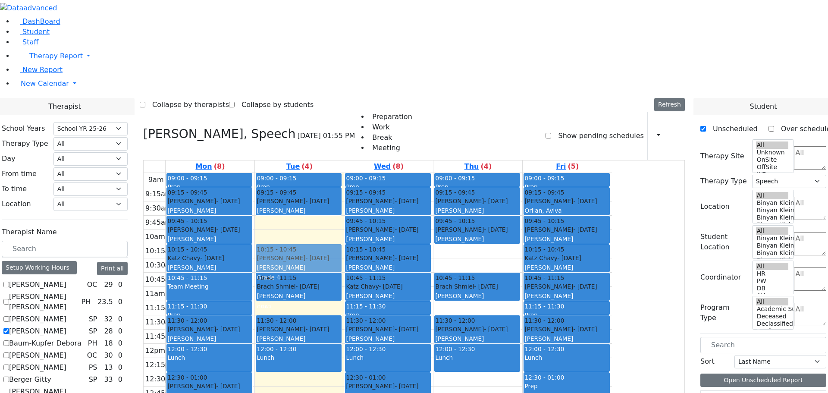
drag, startPoint x: 379, startPoint y: 111, endPoint x: 382, endPoint y: 136, distance: 24.8
click at [344, 173] on div "09:00 - 09:15 Prep 09:15 - 09:45 [PERSON_NAME] - [DATE] [PERSON_NAME] 09:45 - 1…" at bounding box center [299, 344] width 89 height 342
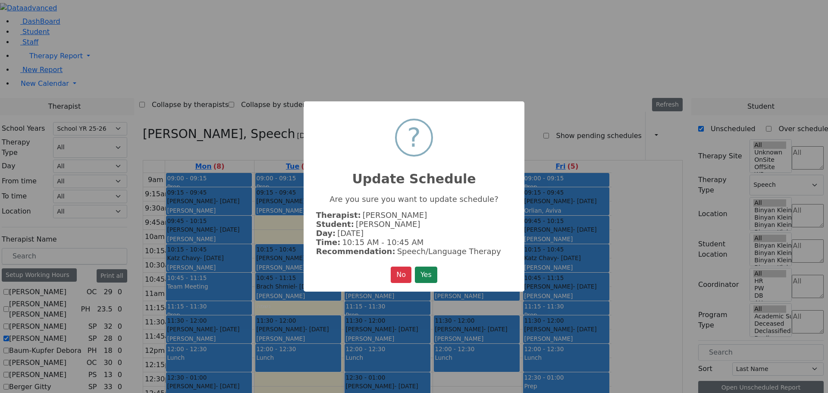
scroll to position [191, 0]
click at [431, 272] on button "Yes" at bounding box center [426, 275] width 22 height 16
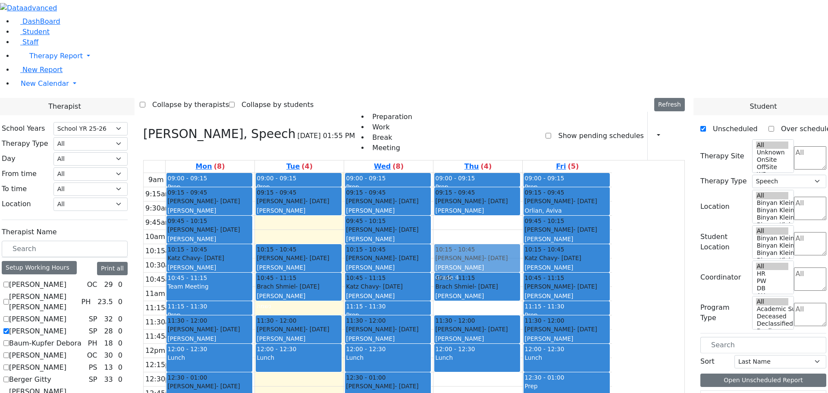
drag, startPoint x: 547, startPoint y: 113, endPoint x: 553, endPoint y: 146, distance: 33.3
click at [522, 173] on div "09:00 - 09:15 Prep 09:15 - 09:45 [PERSON_NAME] - [DATE] [PERSON_NAME] 09:45 - 1…" at bounding box center [478, 344] width 89 height 342
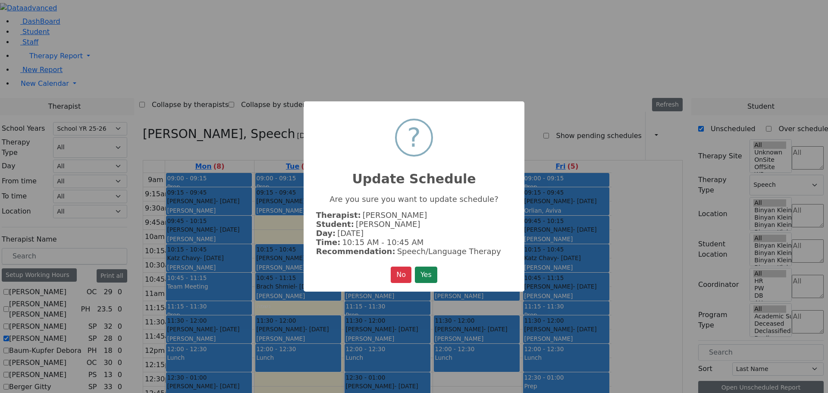
click at [430, 273] on button "Yes" at bounding box center [426, 275] width 22 height 16
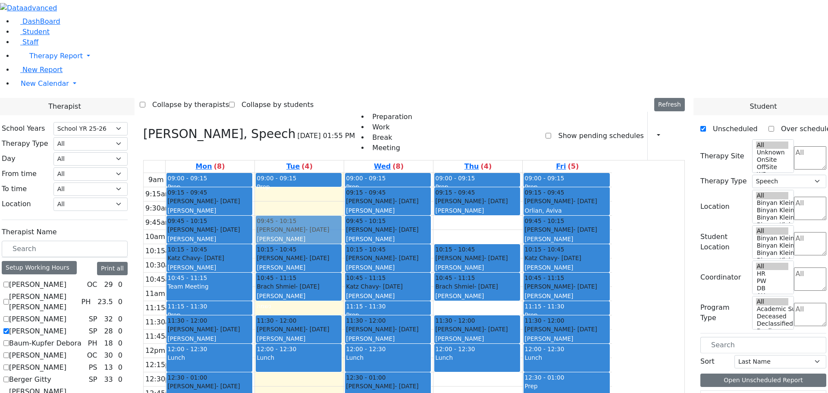
drag, startPoint x: 374, startPoint y: 88, endPoint x: 373, endPoint y: 113, distance: 24.6
click at [344, 173] on div "09:00 - 09:15 Prep 09:15 - 09:45 [PERSON_NAME] - [DATE] [PERSON_NAME] 10:15 - 1…" at bounding box center [299, 344] width 89 height 342
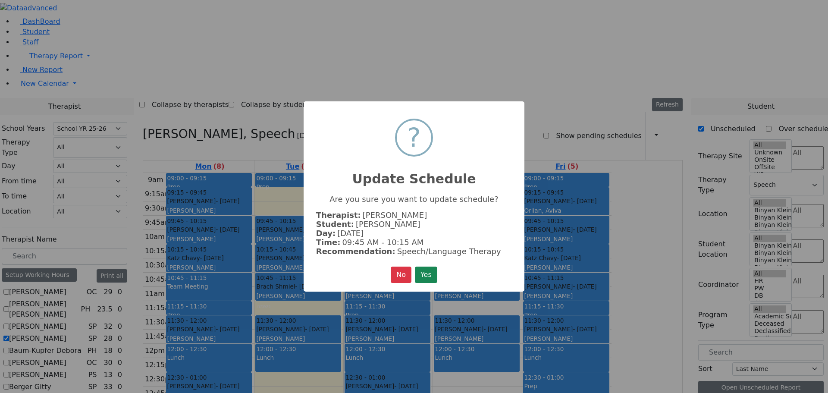
click at [431, 269] on button "Yes" at bounding box center [426, 275] width 22 height 16
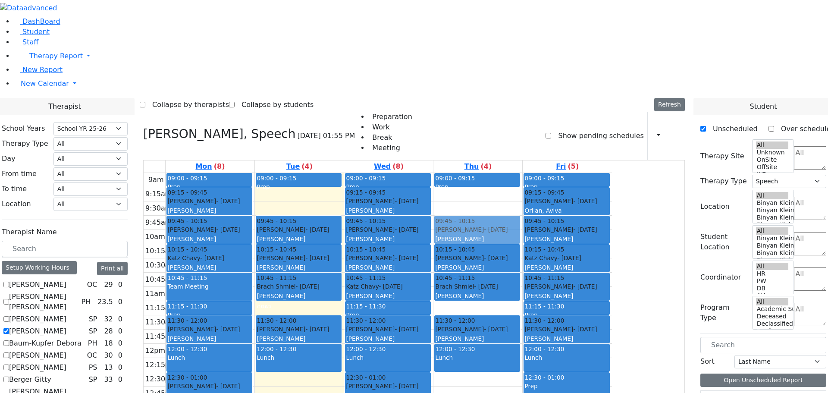
drag, startPoint x: 553, startPoint y: 86, endPoint x: 557, endPoint y: 112, distance: 25.7
click at [522, 173] on div "09:00 - 09:15 Prep 09:15 - 09:45 [PERSON_NAME] - [DATE] [PERSON_NAME] 10:15 - 1…" at bounding box center [478, 344] width 89 height 342
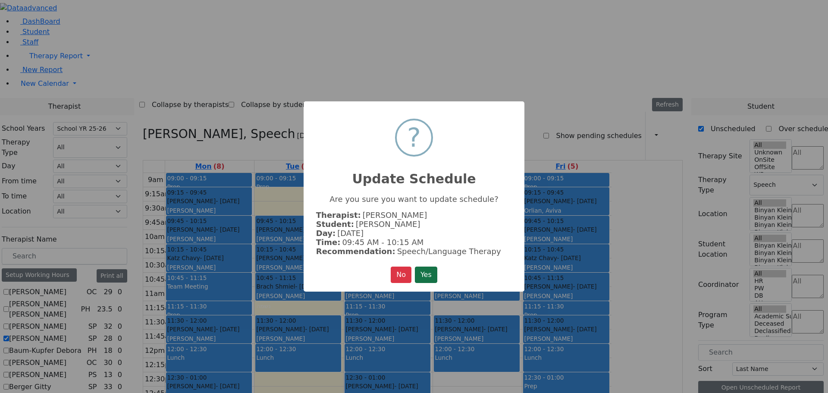
click at [428, 274] on button "Yes" at bounding box center [426, 275] width 22 height 16
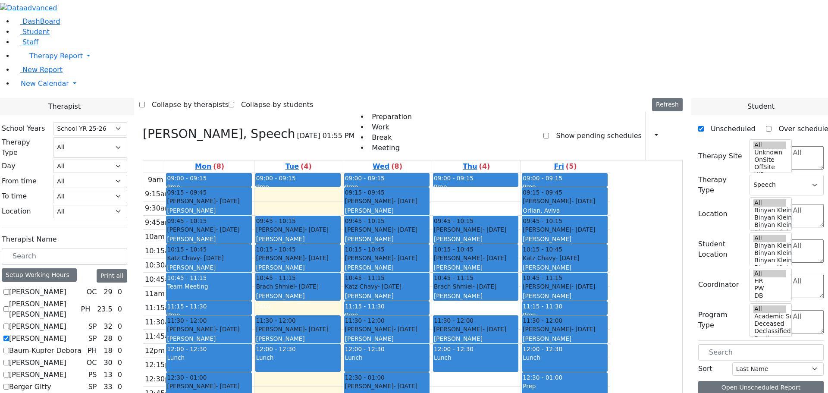
scroll to position [0, 0]
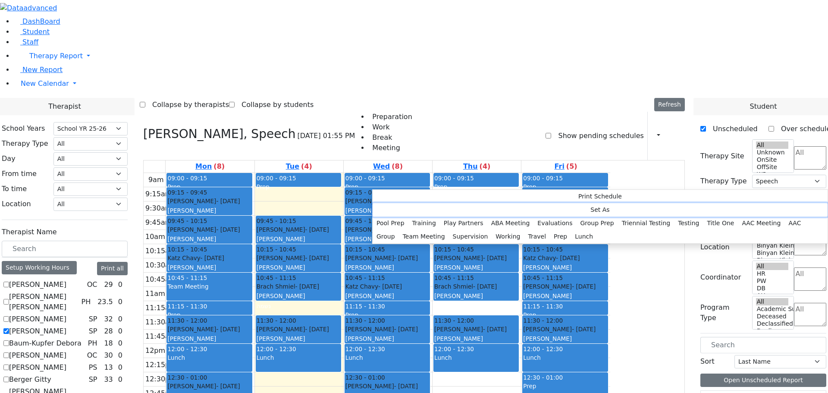
click at [396, 205] on button "Set As" at bounding box center [600, 209] width 455 height 13
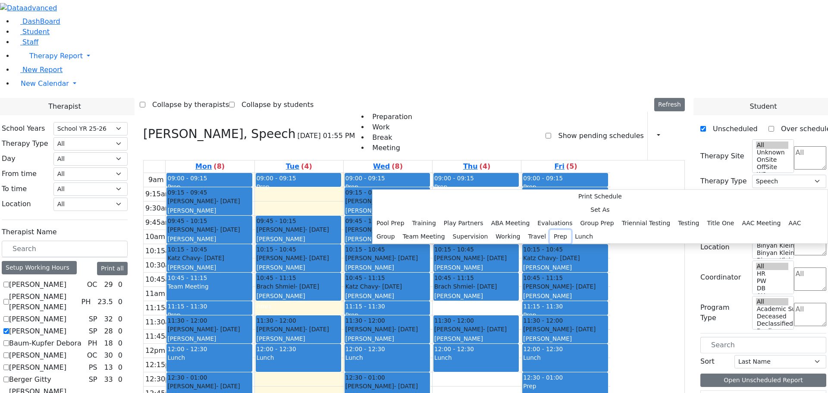
click at [550, 243] on button "Prep" at bounding box center [560, 236] width 21 height 13
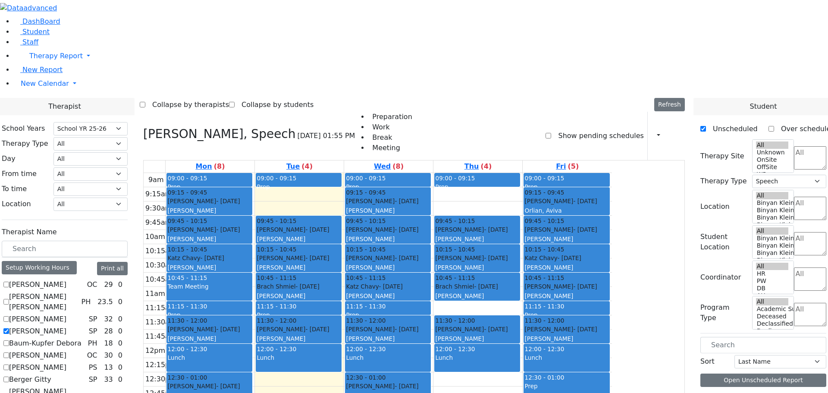
scroll to position [198, 0]
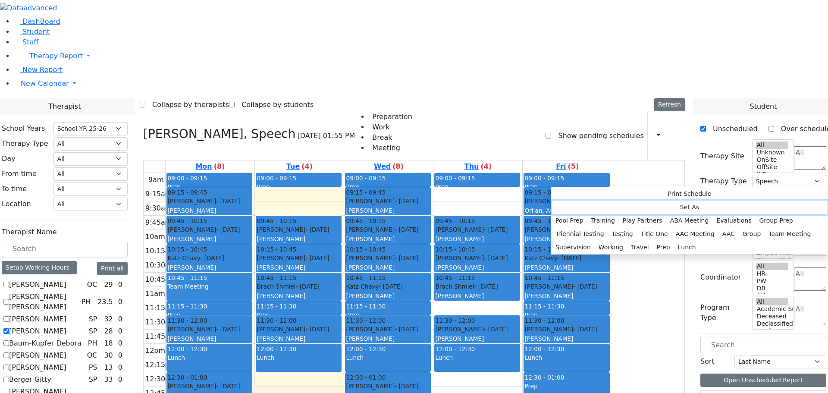
click at [580, 206] on button "Set As" at bounding box center [690, 207] width 276 height 13
click at [659, 247] on button "Prep" at bounding box center [663, 247] width 21 height 13
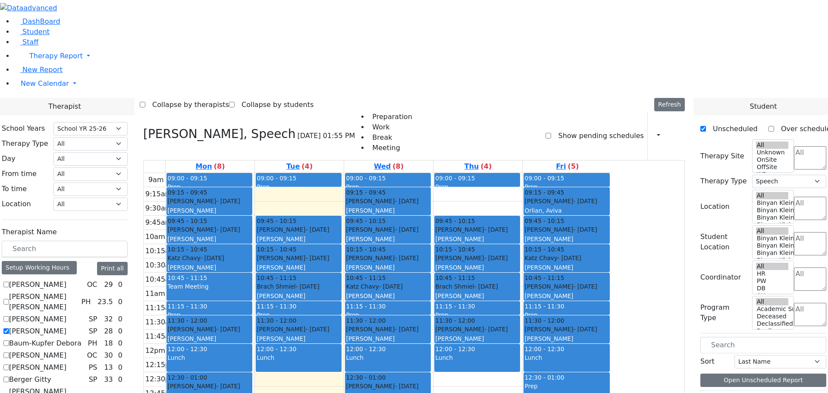
drag, startPoint x: 763, startPoint y: 267, endPoint x: 583, endPoint y: 264, distance: 179.9
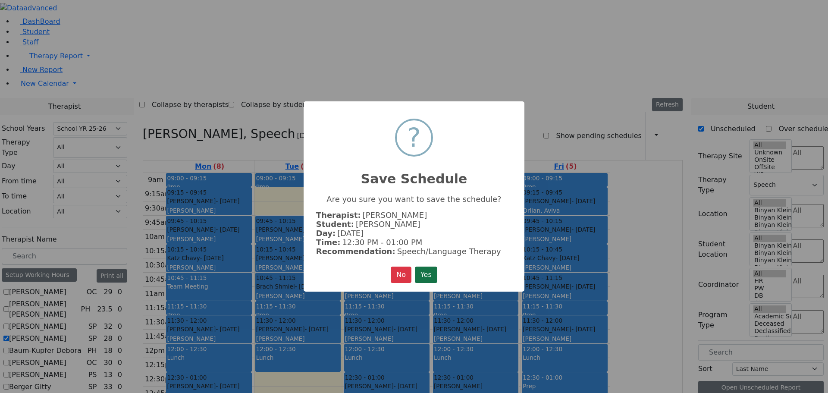
click at [423, 277] on button "Yes" at bounding box center [426, 275] width 22 height 16
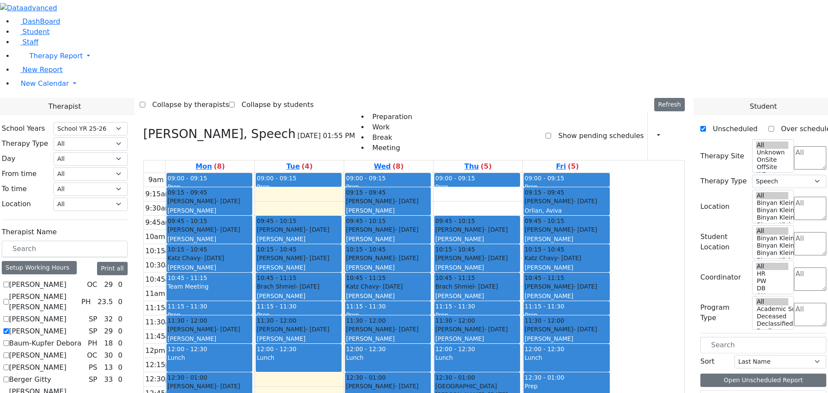
drag, startPoint x: 771, startPoint y: 265, endPoint x: 415, endPoint y: 263, distance: 355.9
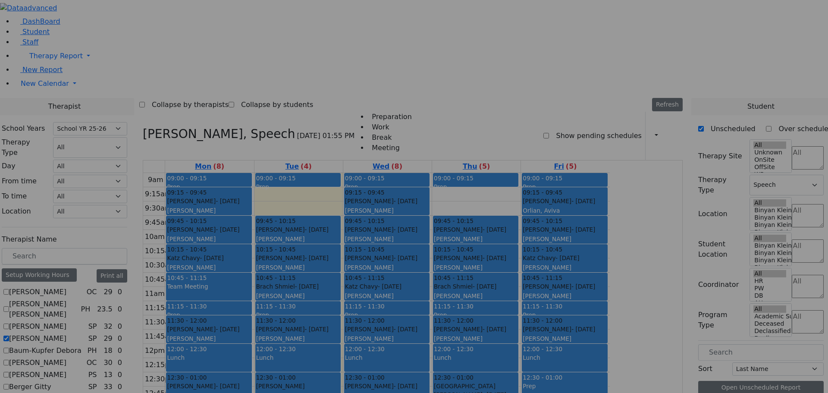
scroll to position [290, 0]
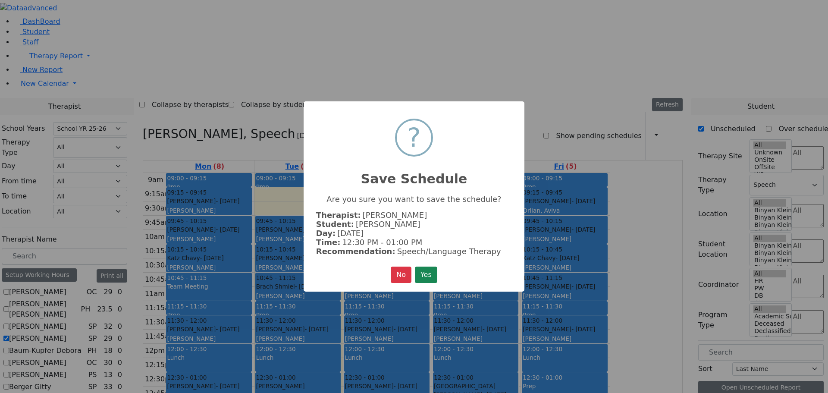
click at [437, 273] on button "Yes" at bounding box center [426, 275] width 22 height 16
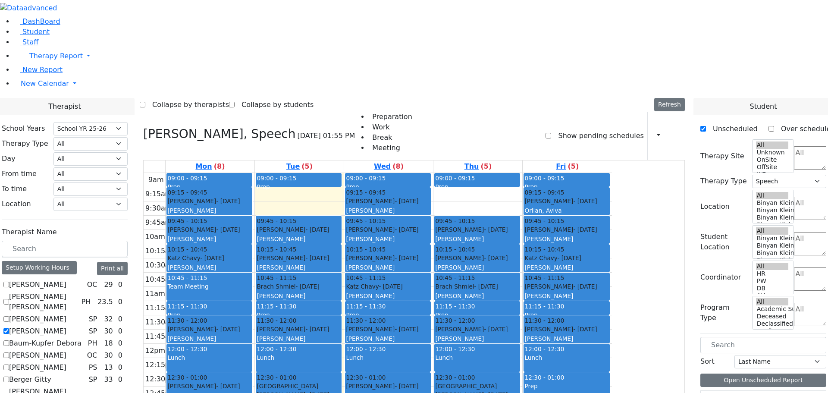
scroll to position [376, 0]
drag, startPoint x: 768, startPoint y: 277, endPoint x: 406, endPoint y: 292, distance: 361.8
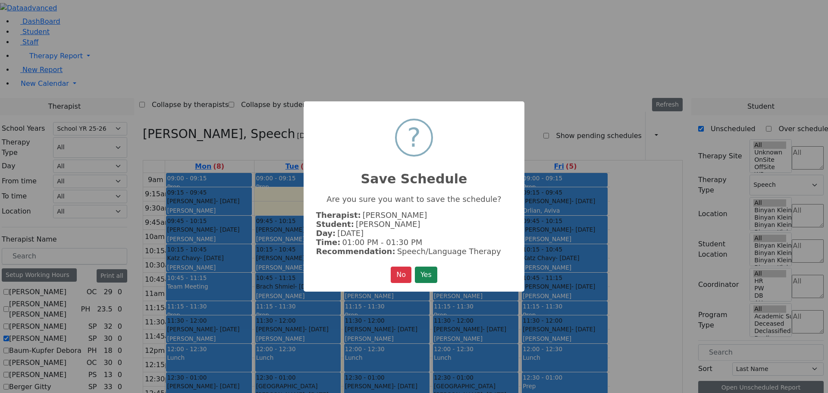
scroll to position [465, 0]
click at [430, 274] on button "Yes" at bounding box center [426, 275] width 22 height 16
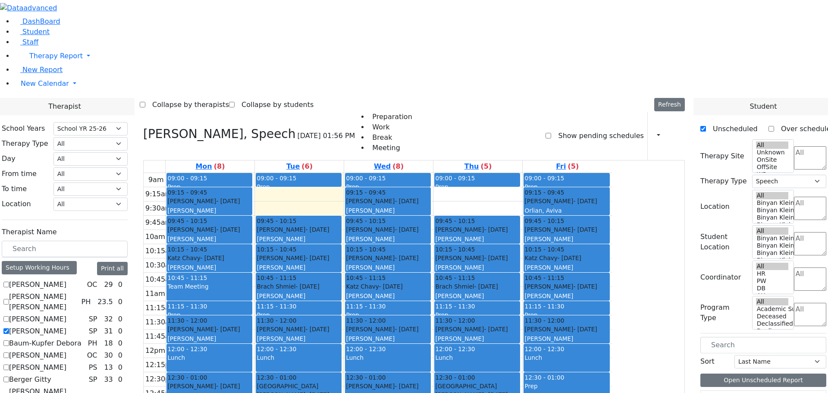
drag, startPoint x: 768, startPoint y: 277, endPoint x: 576, endPoint y: 292, distance: 193.0
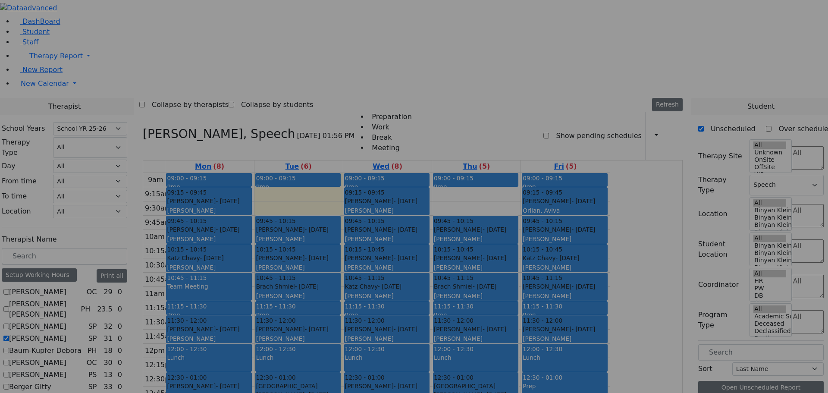
scroll to position [468, 0]
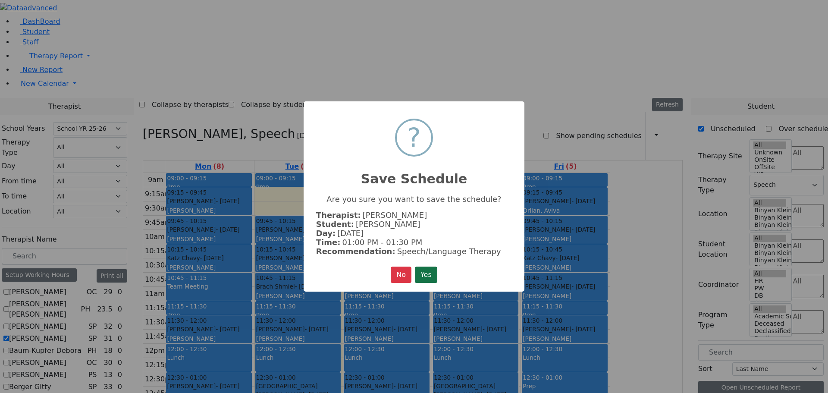
click at [424, 273] on button "Yes" at bounding box center [426, 275] width 22 height 16
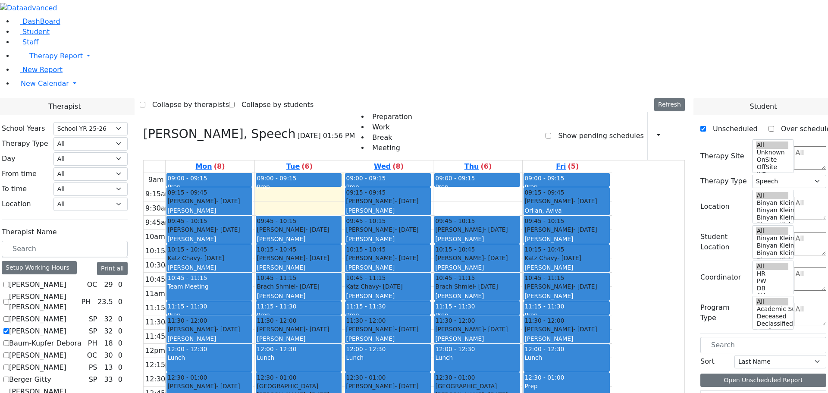
drag, startPoint x: 742, startPoint y: 362, endPoint x: 563, endPoint y: 322, distance: 183.4
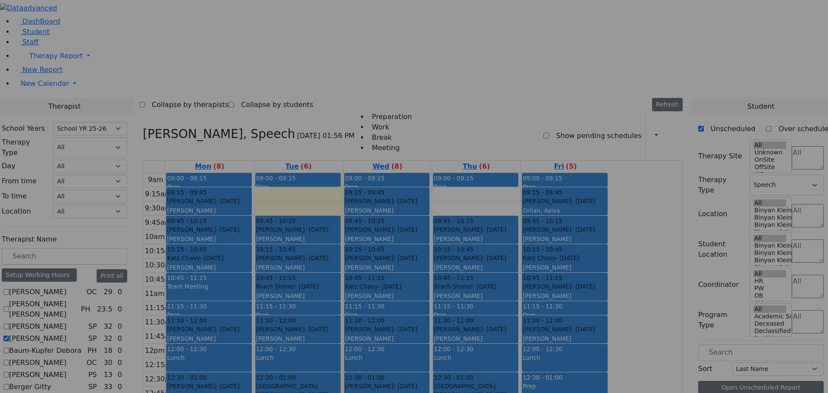
scroll to position [470, 0]
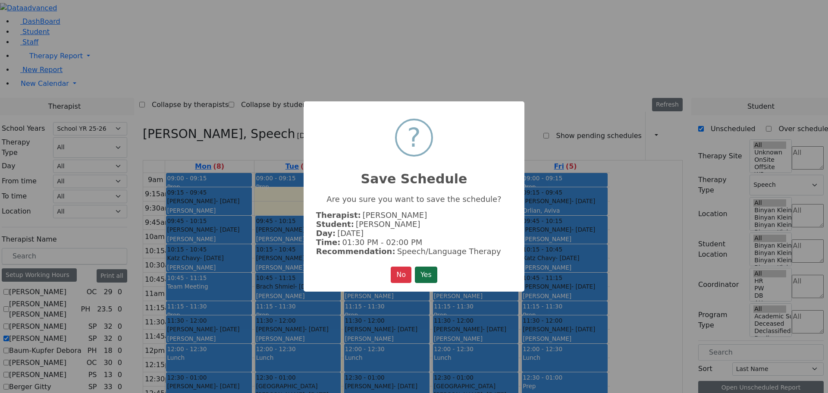
click at [429, 273] on button "Yes" at bounding box center [426, 275] width 22 height 16
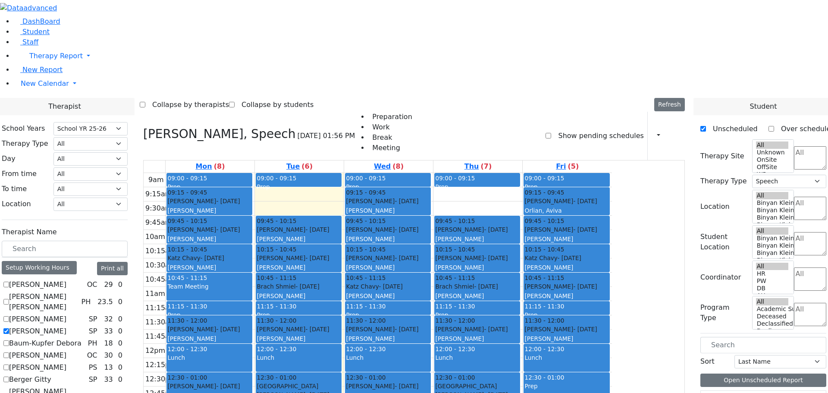
drag, startPoint x: 764, startPoint y: 356, endPoint x: 425, endPoint y: 312, distance: 342.0
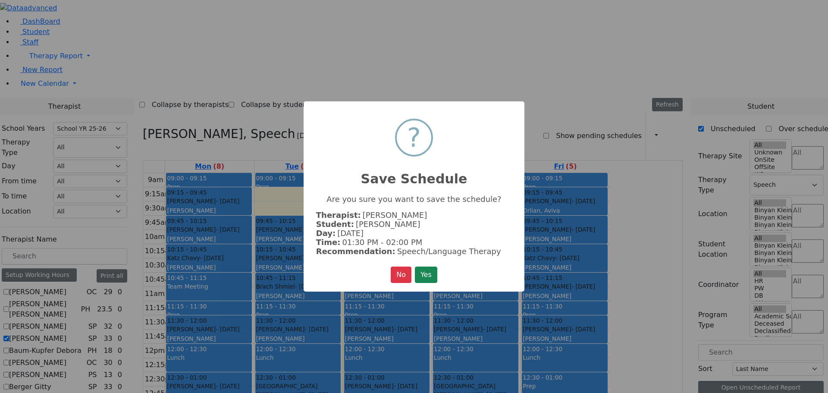
drag, startPoint x: 430, startPoint y: 273, endPoint x: 434, endPoint y: 274, distance: 4.9
click at [430, 273] on button "Yes" at bounding box center [426, 275] width 22 height 16
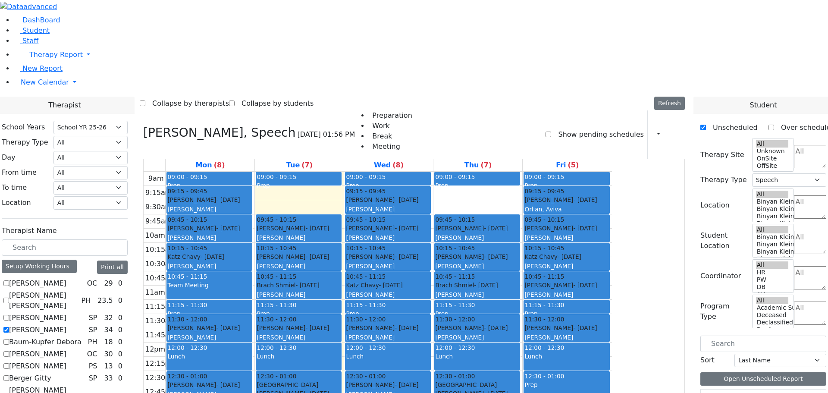
scroll to position [166, 0]
drag, startPoint x: 768, startPoint y: 258, endPoint x: 578, endPoint y: 346, distance: 209.6
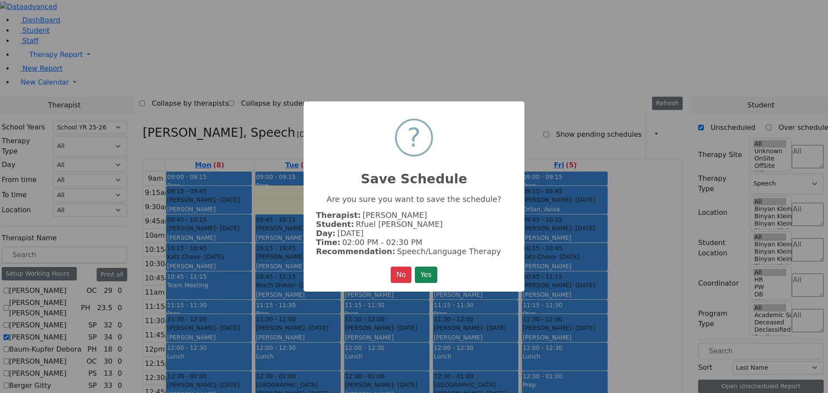
scroll to position [167, 0]
click at [430, 275] on button "Yes" at bounding box center [426, 275] width 22 height 16
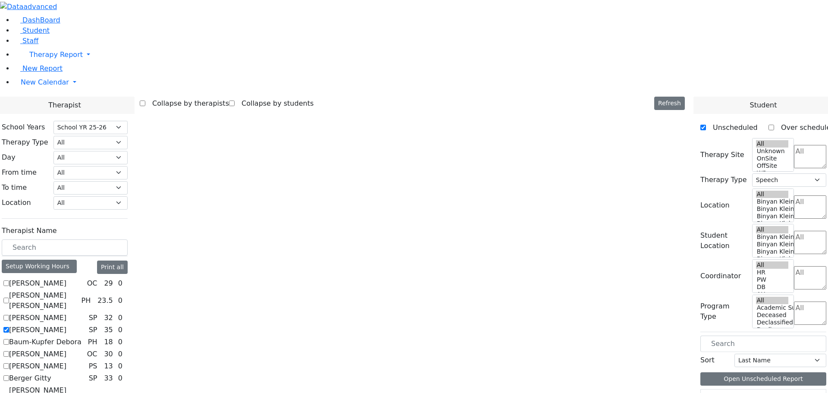
scroll to position [0, 0]
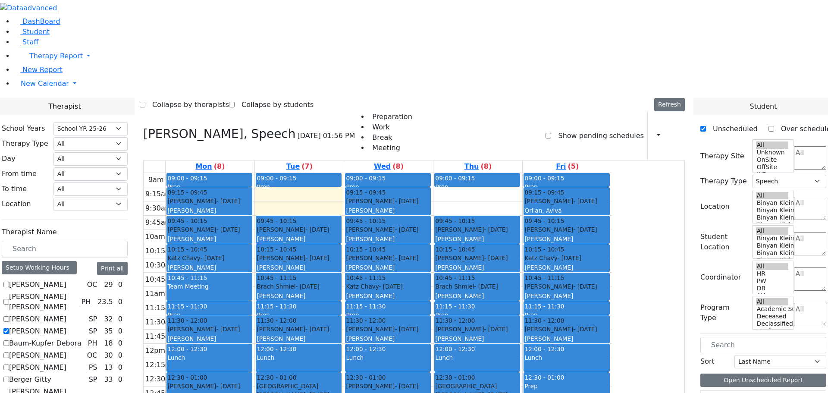
drag, startPoint x: 763, startPoint y: 258, endPoint x: 402, endPoint y: 347, distance: 372.3
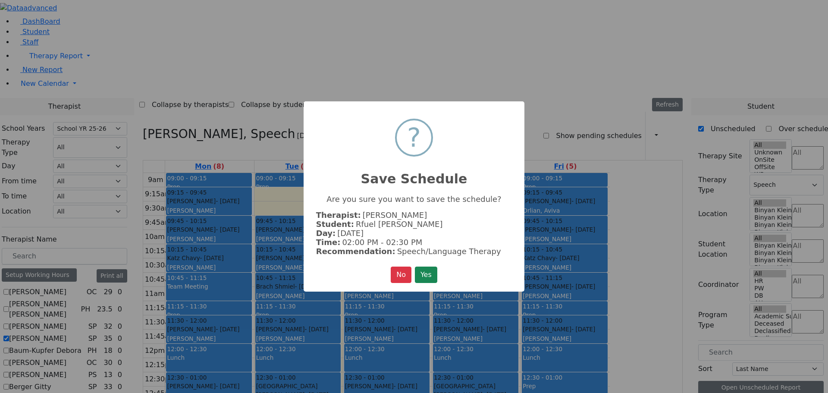
click at [430, 271] on button "Yes" at bounding box center [426, 275] width 22 height 16
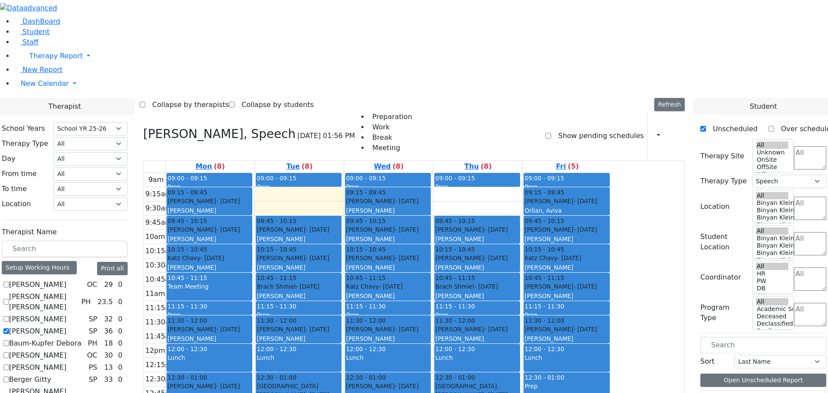
scroll to position [2, 0]
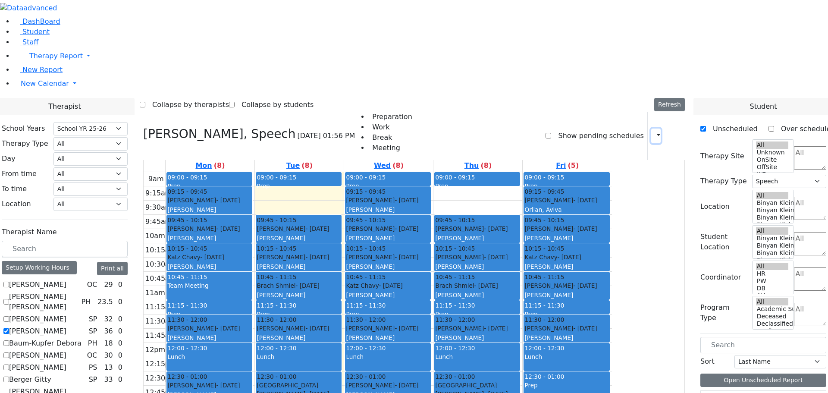
click at [654, 132] on icon "button" at bounding box center [654, 136] width 0 height 8
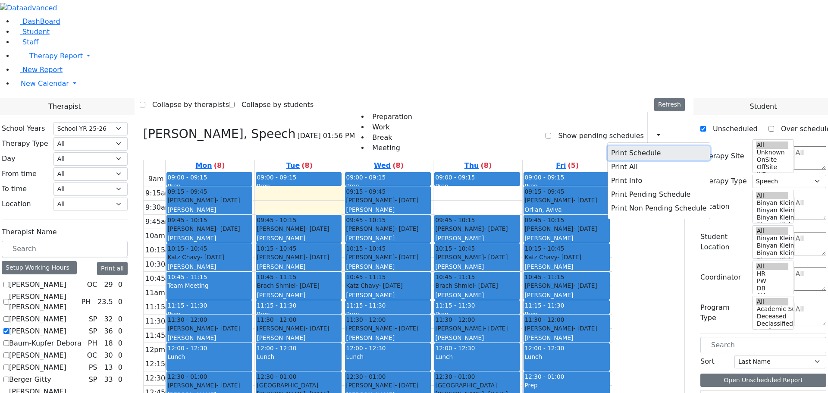
click at [635, 146] on button "Print Schedule" at bounding box center [659, 153] width 102 height 14
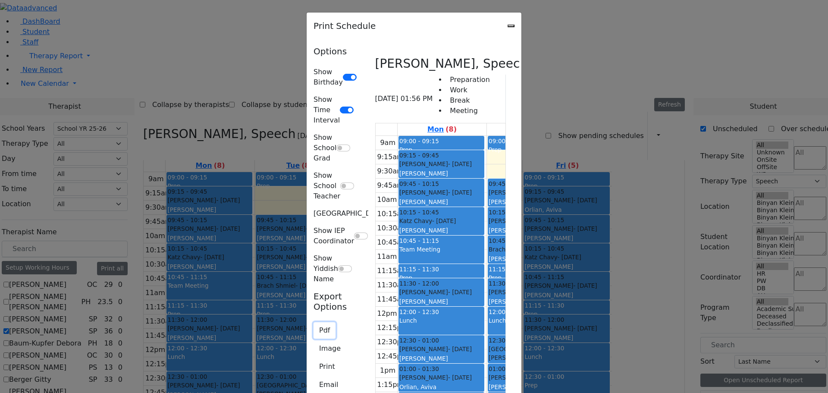
click at [314, 322] on button "Pdf" at bounding box center [325, 330] width 22 height 16
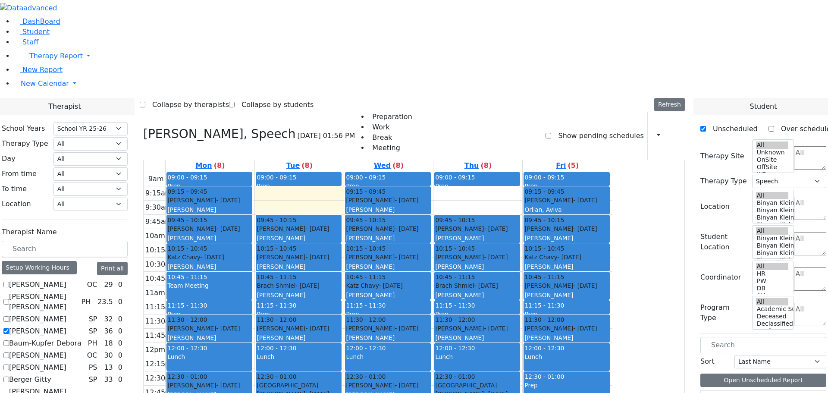
click at [341, 182] on div "Prep" at bounding box center [299, 186] width 84 height 9
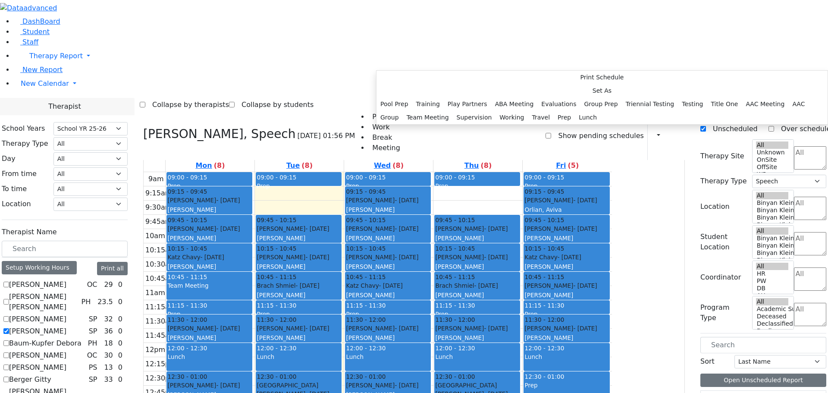
click at [494, 112] on div "[PERSON_NAME], Speech [DATE] 01:56 PM Preparation Work Break Meeting Show pendi…" at bounding box center [414, 136] width 542 height 48
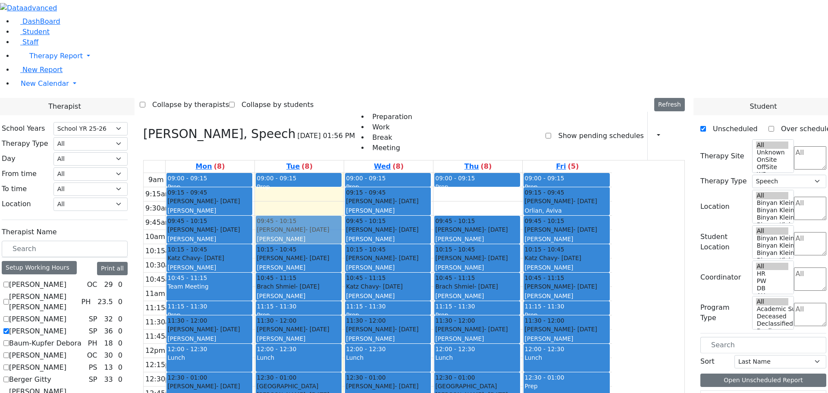
scroll to position [0, 0]
drag, startPoint x: 358, startPoint y: 107, endPoint x: 358, endPoint y: 101, distance: 6.1
click at [344, 173] on div "09:00 - 09:15 Prep 09:45 - 10:15 [PERSON_NAME] - [DATE] [PERSON_NAME] 10:15 - 1…" at bounding box center [299, 344] width 89 height 342
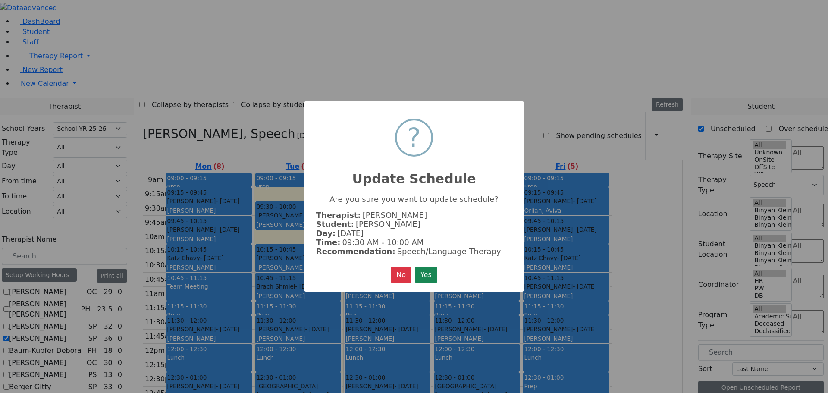
click at [433, 270] on button "Yes" at bounding box center [426, 275] width 22 height 16
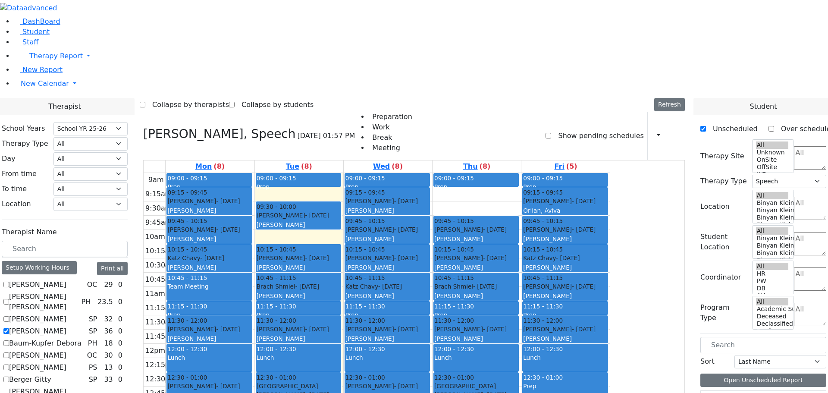
scroll to position [167, 0]
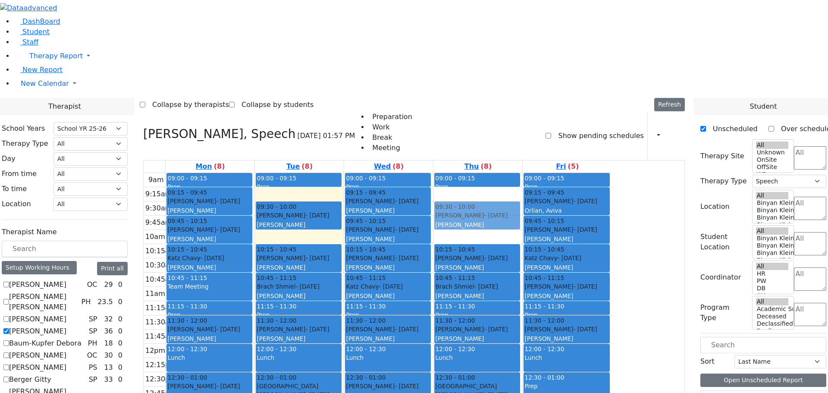
drag, startPoint x: 546, startPoint y: 112, endPoint x: 547, endPoint y: 104, distance: 7.3
click at [522, 173] on div "09:00 - 09:15 Prep 09:45 - 10:15 [PERSON_NAME] - [DATE] [PERSON_NAME] 10:15 - 1…" at bounding box center [478, 344] width 89 height 342
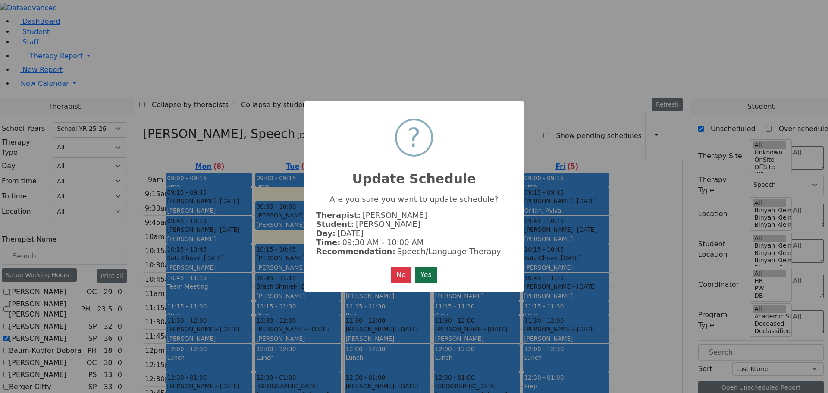
click at [422, 272] on button "Yes" at bounding box center [426, 275] width 22 height 16
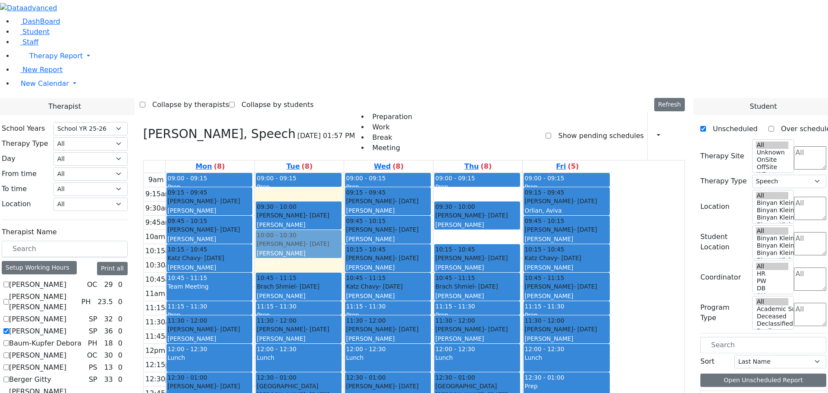
drag, startPoint x: 383, startPoint y: 141, endPoint x: 384, endPoint y: 130, distance: 10.8
click at [344, 173] on div "09:00 - 09:15 Prep 09:30 - 10:00 [PERSON_NAME] - [DATE] [PERSON_NAME] 10:15 - 1…" at bounding box center [299, 344] width 89 height 342
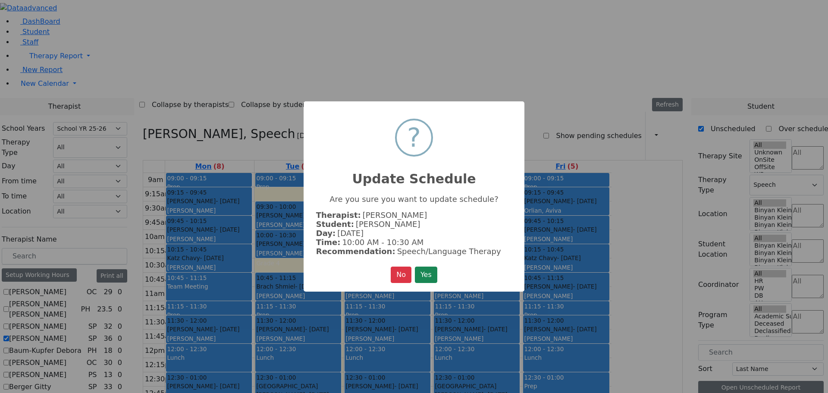
click at [433, 270] on button "Yes" at bounding box center [426, 275] width 22 height 16
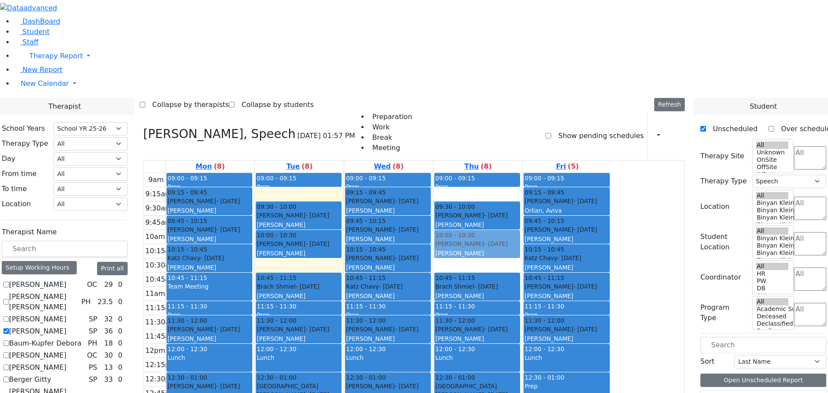
drag, startPoint x: 542, startPoint y: 137, endPoint x: 542, endPoint y: 123, distance: 13.4
click at [522, 173] on div "09:00 - 09:15 Prep 09:30 - 10:00 [PERSON_NAME] - [DATE] [PERSON_NAME] 10:15 - 1…" at bounding box center [478, 344] width 89 height 342
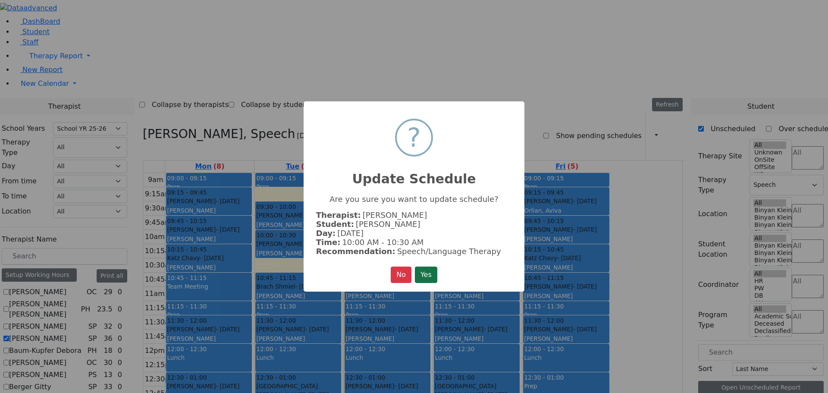
click at [435, 274] on button "Yes" at bounding box center [426, 275] width 22 height 16
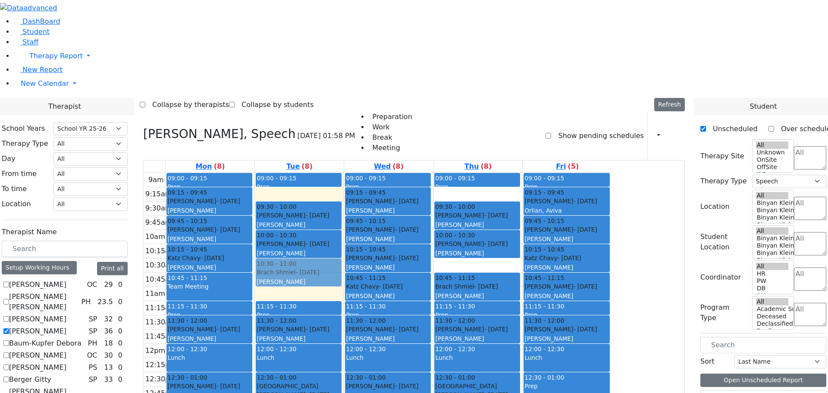
drag, startPoint x: 374, startPoint y: 175, endPoint x: 374, endPoint y: 164, distance: 11.2
click at [344, 173] on div "09:00 - 09:15 Prep 09:30 - 10:00 [PERSON_NAME] - [DATE] [PERSON_NAME] 10:00 - 1…" at bounding box center [299, 344] width 89 height 342
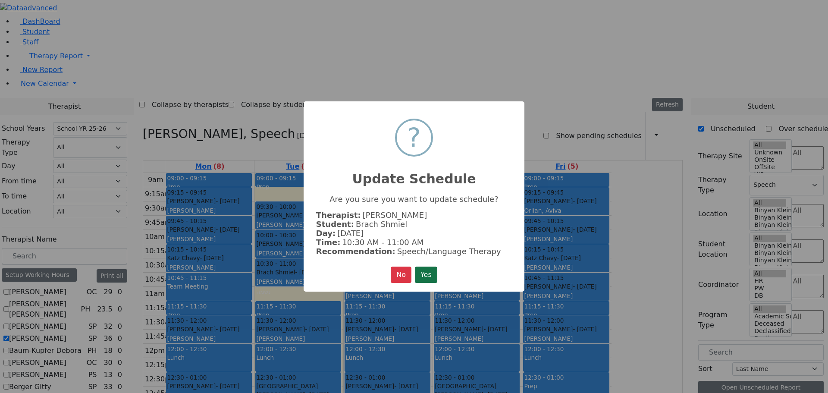
click at [431, 270] on button "Yes" at bounding box center [426, 275] width 22 height 16
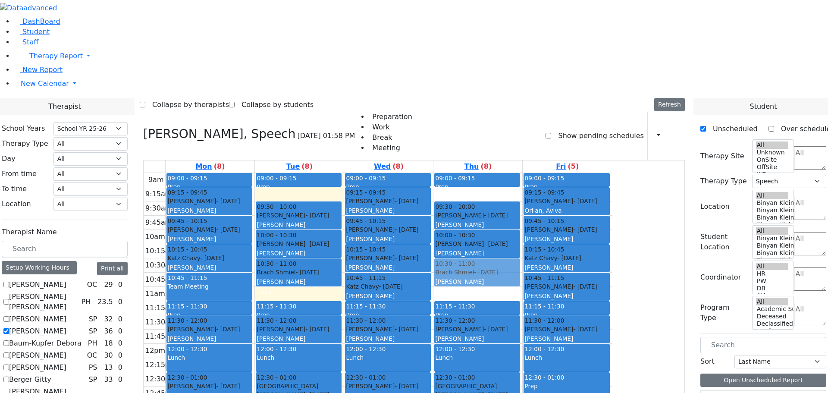
drag, startPoint x: 565, startPoint y: 172, endPoint x: 565, endPoint y: 160, distance: 12.1
click at [522, 173] on div "09:00 - 09:15 Prep 09:30 - 10:00 [PERSON_NAME] - [DATE] [PERSON_NAME] 10:00 - 1…" at bounding box center [478, 344] width 89 height 342
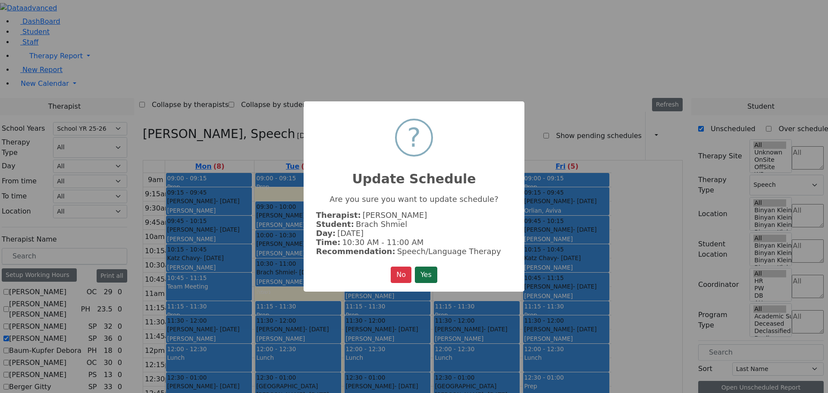
click at [437, 274] on button "Yes" at bounding box center [426, 275] width 22 height 16
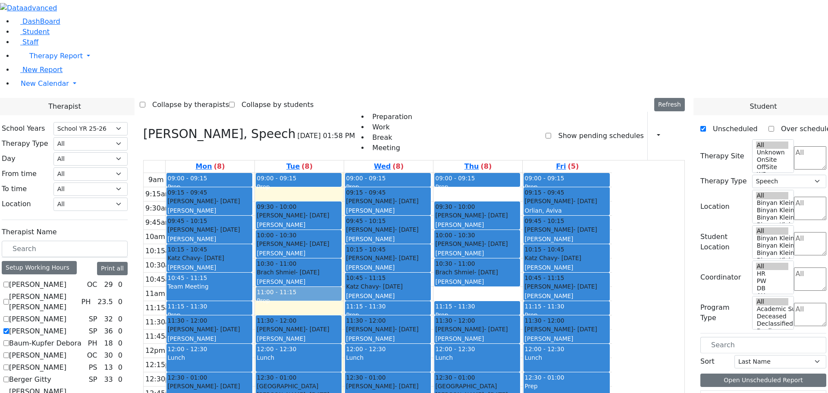
drag, startPoint x: 370, startPoint y: 191, endPoint x: 371, endPoint y: 180, distance: 10.5
click at [344, 180] on div "09:00 - 09:15 Prep 09:30 - 10:00 [PERSON_NAME] - [DATE] [PERSON_NAME] 10:00 - 1…" at bounding box center [299, 344] width 89 height 342
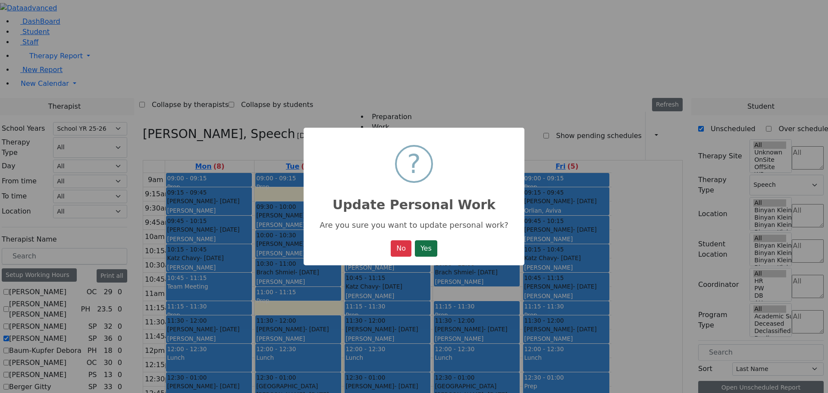
click at [432, 248] on button "Yes" at bounding box center [426, 248] width 22 height 16
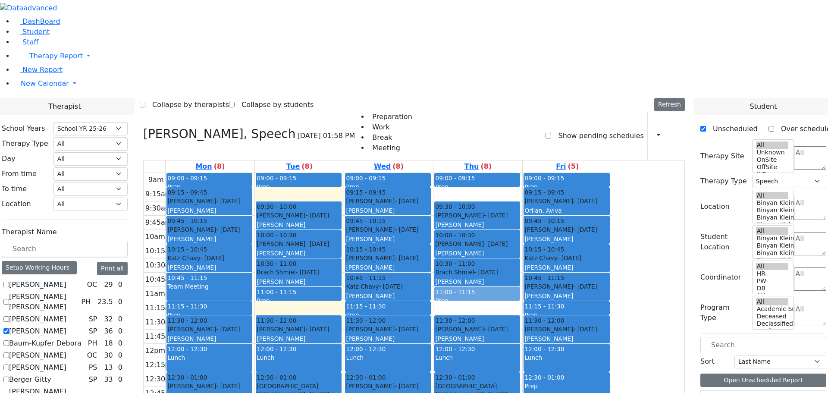
drag, startPoint x: 571, startPoint y: 191, endPoint x: 570, endPoint y: 179, distance: 11.7
click at [522, 179] on div "09:00 - 09:15 Prep 09:30 - 10:00 [PERSON_NAME] - [DATE] [PERSON_NAME] 10:00 - 1…" at bounding box center [478, 344] width 89 height 342
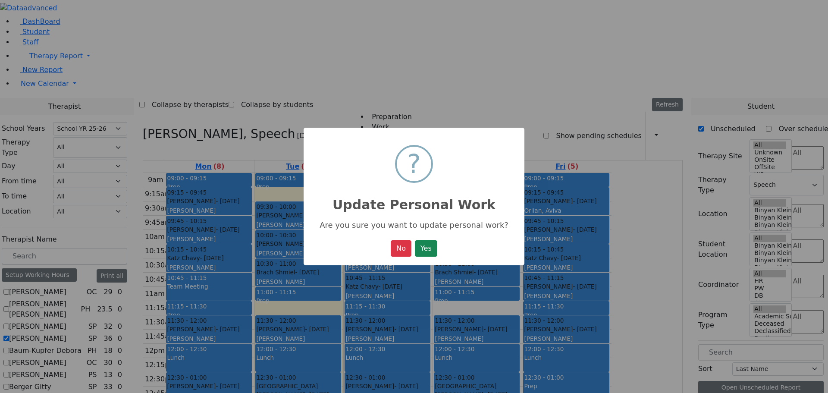
click at [434, 252] on button "Yes" at bounding box center [426, 248] width 22 height 16
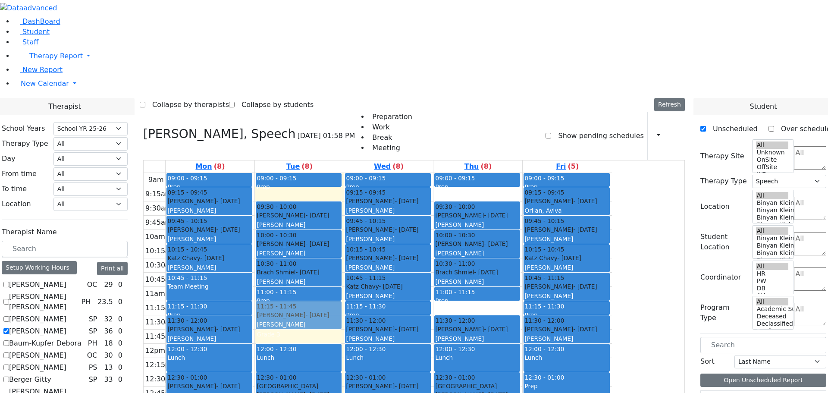
drag, startPoint x: 371, startPoint y: 216, endPoint x: 372, endPoint y: 204, distance: 12.1
click at [344, 204] on div "09:00 - 09:15 Prep 09:30 - 10:00 [PERSON_NAME] - [DATE] [PERSON_NAME] 10:00 - 1…" at bounding box center [299, 344] width 89 height 342
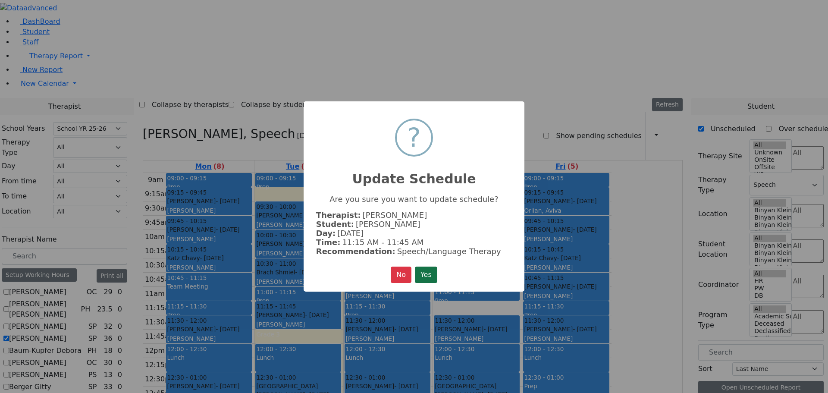
click at [425, 273] on button "Yes" at bounding box center [426, 275] width 22 height 16
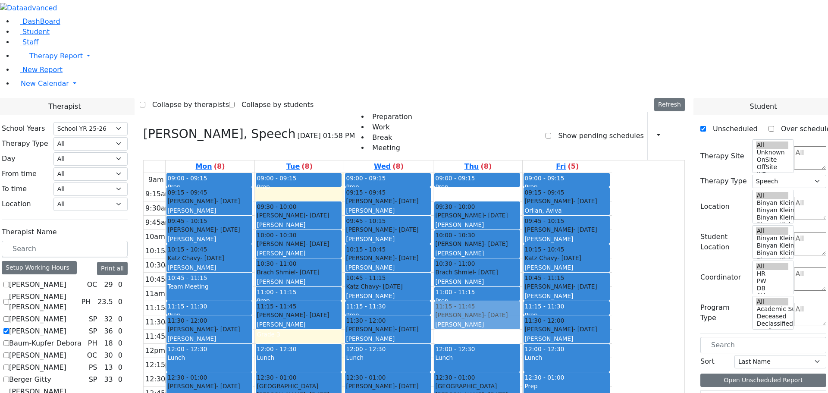
drag, startPoint x: 560, startPoint y: 214, endPoint x: 558, endPoint y: 201, distance: 13.5
click at [522, 201] on div "09:00 - 09:15 Prep 09:30 - 10:00 [PERSON_NAME] - [DATE] [PERSON_NAME] 10:00 - 1…" at bounding box center [478, 344] width 89 height 342
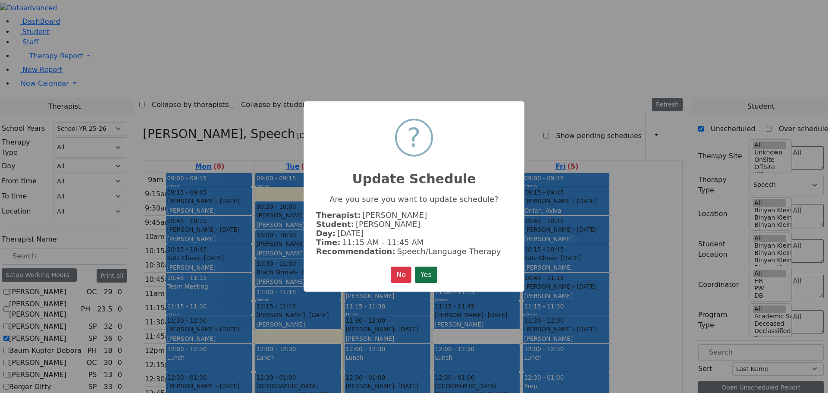
click at [432, 271] on button "Yes" at bounding box center [426, 275] width 22 height 16
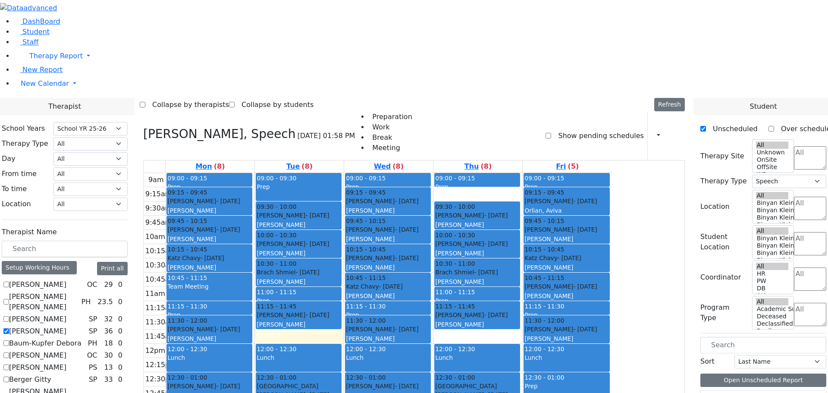
drag, startPoint x: 393, startPoint y: 67, endPoint x: 393, endPoint y: 72, distance: 4.8
click at [344, 173] on div "09:00 - 09:15 Prep 09:30 - 10:00 [PERSON_NAME] - [DATE] [PERSON_NAME] 10:00 - 1…" at bounding box center [299, 344] width 89 height 342
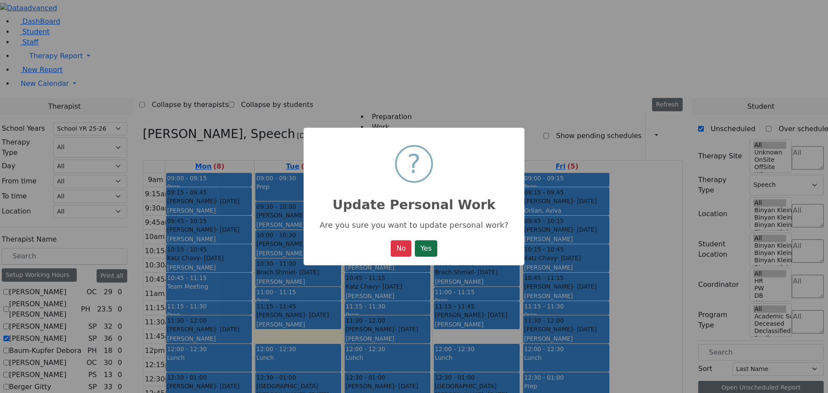
click at [428, 252] on button "Yes" at bounding box center [426, 248] width 22 height 16
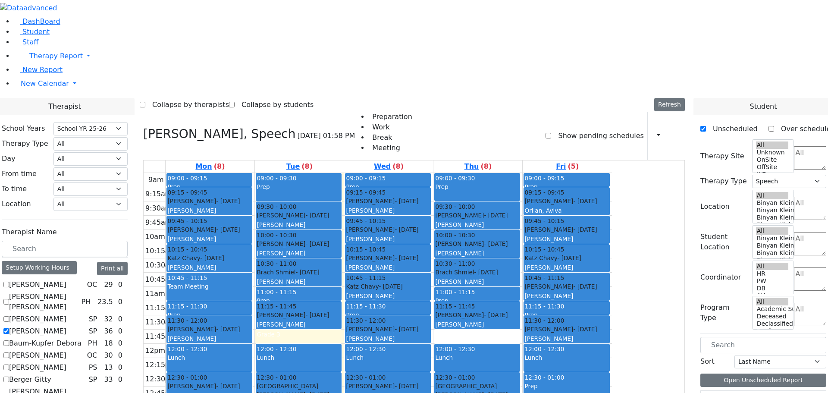
drag, startPoint x: 581, startPoint y: 67, endPoint x: 579, endPoint y: 78, distance: 10.9
click at [522, 173] on div "09:00 - 09:15 Prep 09:30 - 10:00 [PERSON_NAME] - [DATE] [PERSON_NAME] 10:00 - 1…" at bounding box center [478, 344] width 89 height 342
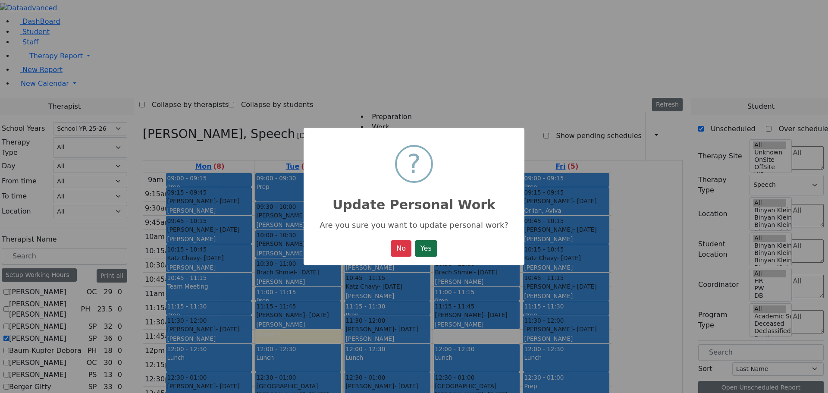
click at [425, 246] on button "Yes" at bounding box center [426, 248] width 22 height 16
